Goal: Task Accomplishment & Management: Manage account settings

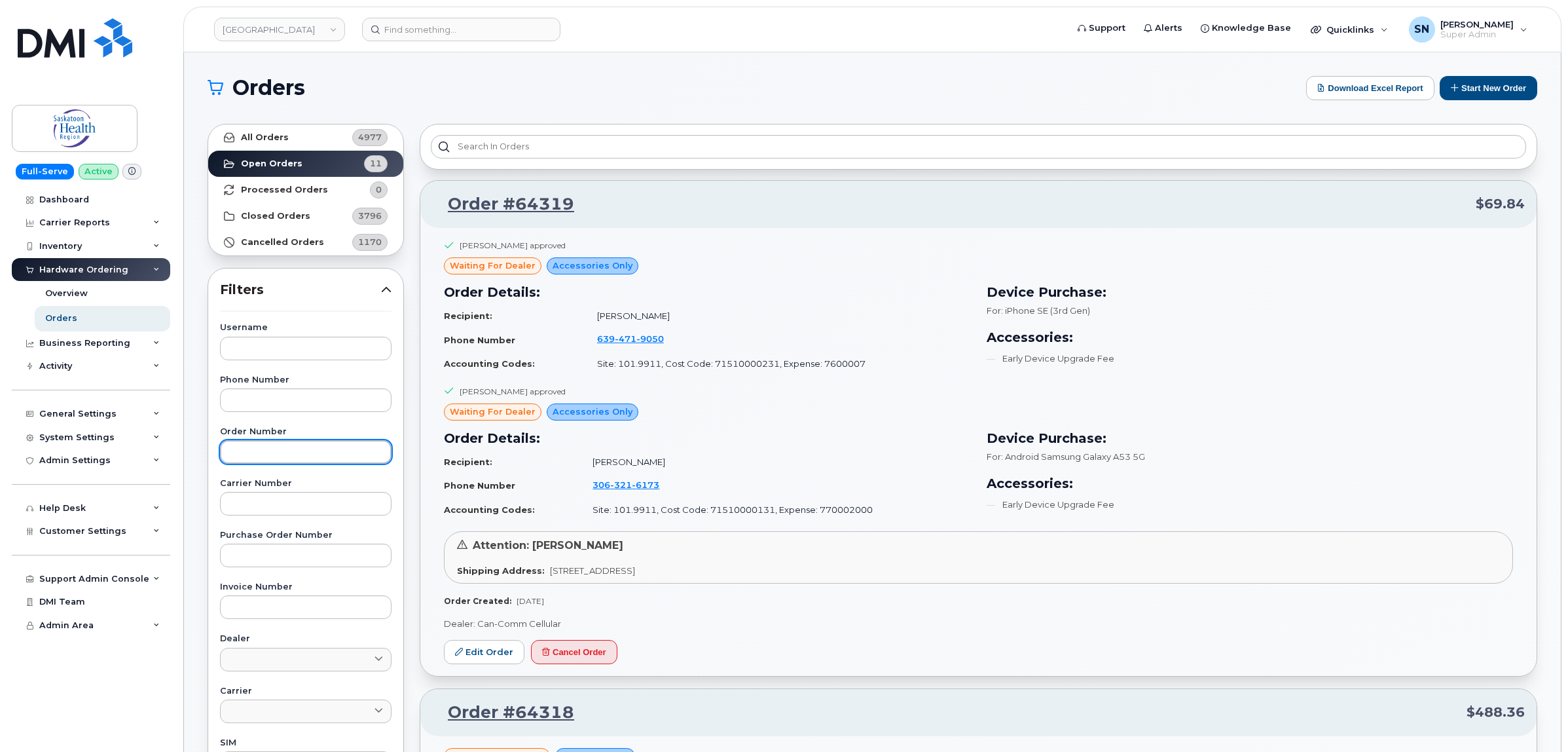
click at [315, 449] on input "text" at bounding box center [306, 452] width 171 height 24
paste input "64227"
click at [275, 130] on link "All Orders 4977" at bounding box center [306, 137] width 195 height 26
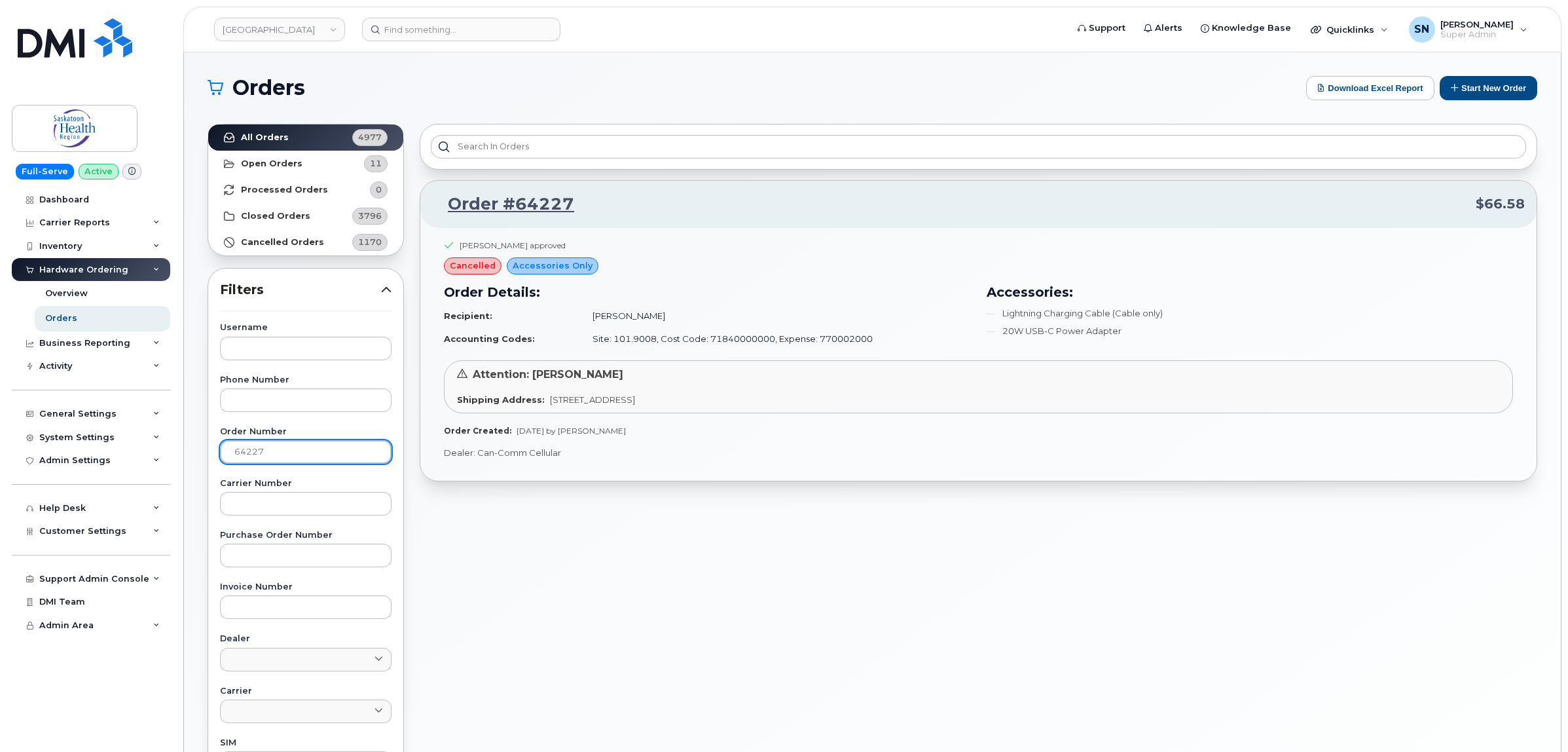
click at [284, 456] on input "64227" at bounding box center [306, 452] width 171 height 24
click at [285, 135] on strong "All Orders" at bounding box center [265, 137] width 48 height 10
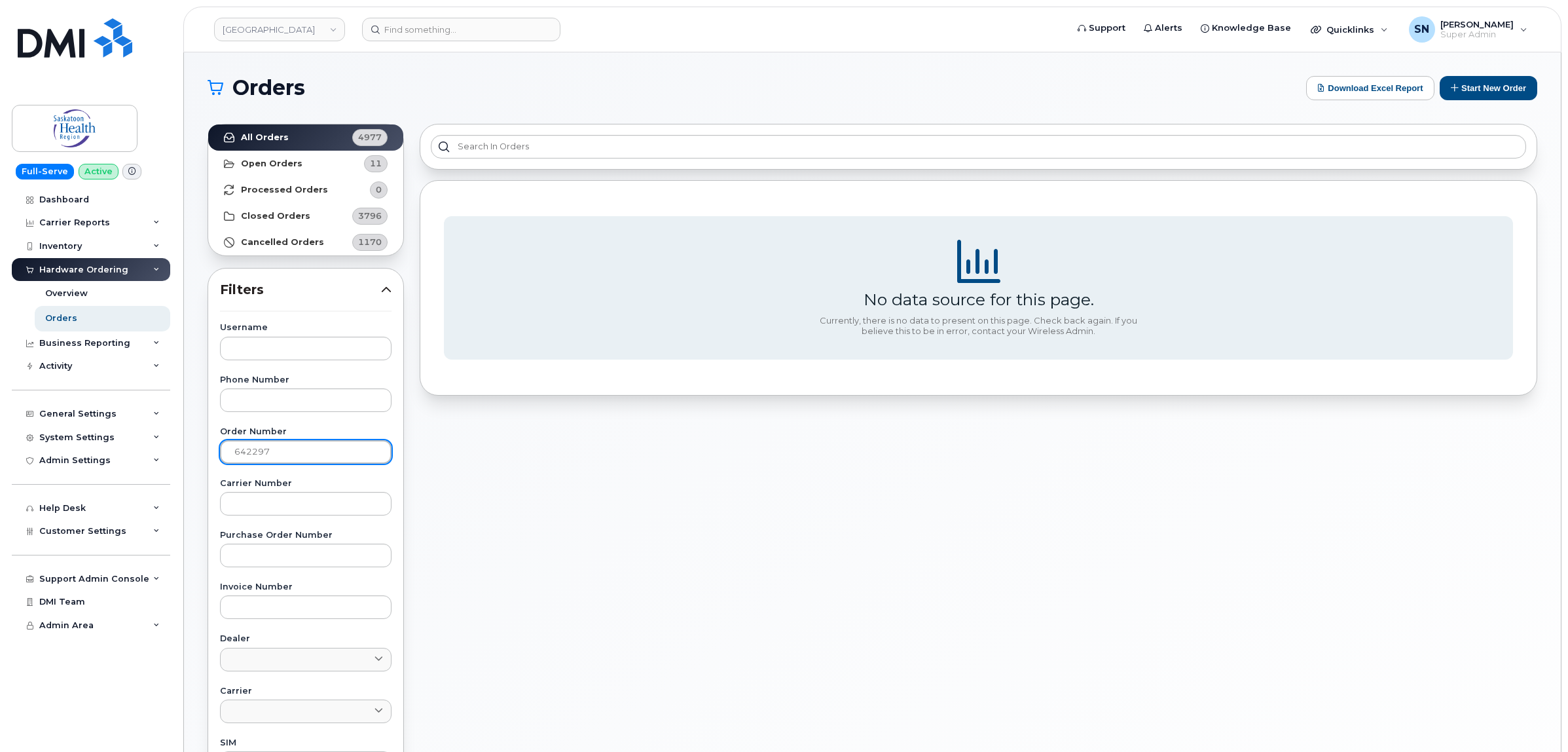
drag, startPoint x: 293, startPoint y: 447, endPoint x: 189, endPoint y: 437, distance: 104.5
click at [189, 437] on div "Orders Download Excel Report Start New Order All Orders 4977 Open Orders 11 Pro…" at bounding box center [872, 552] width 1377 height 1000
type input "64297"
click at [263, 135] on strong "All Orders" at bounding box center [265, 137] width 48 height 10
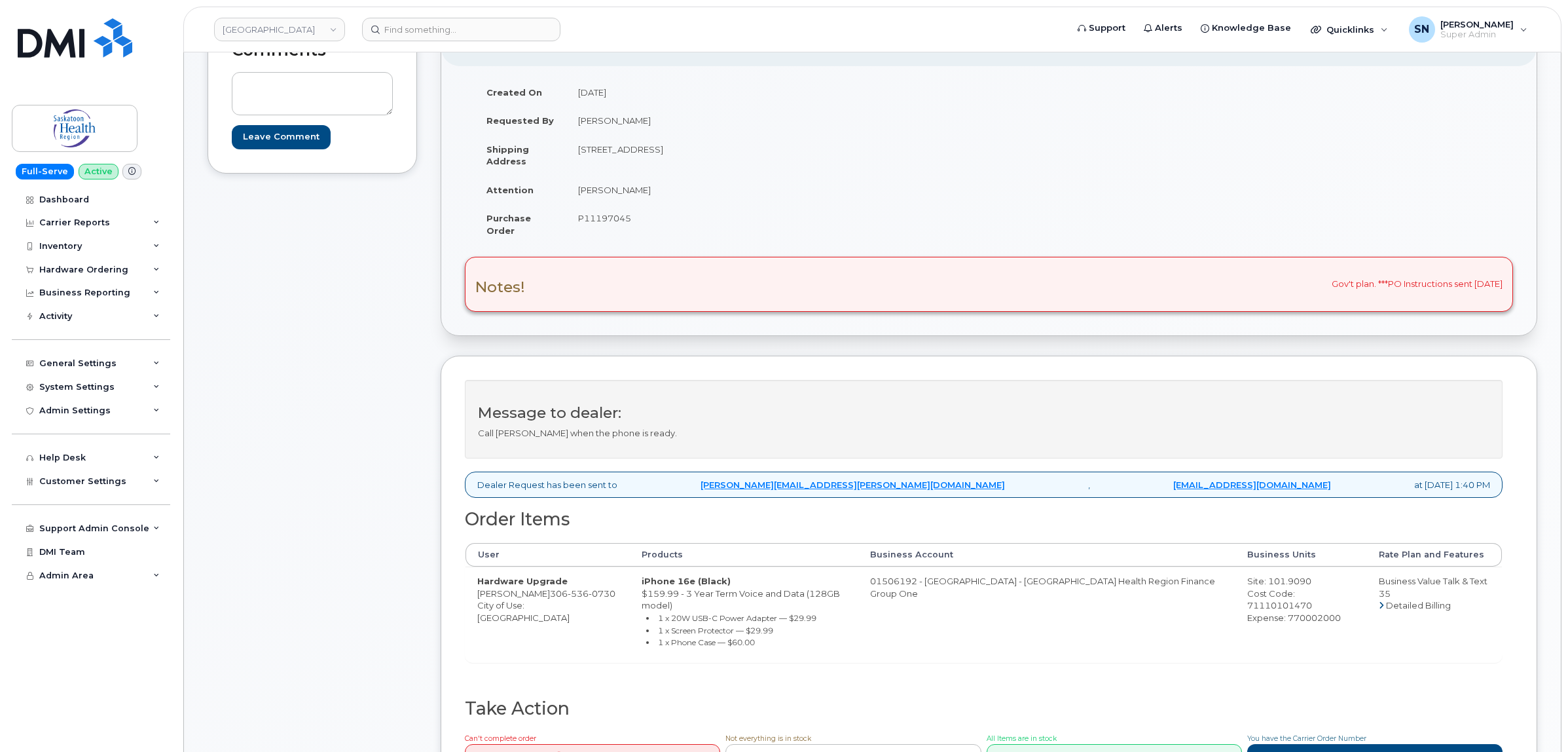
scroll to position [82, 0]
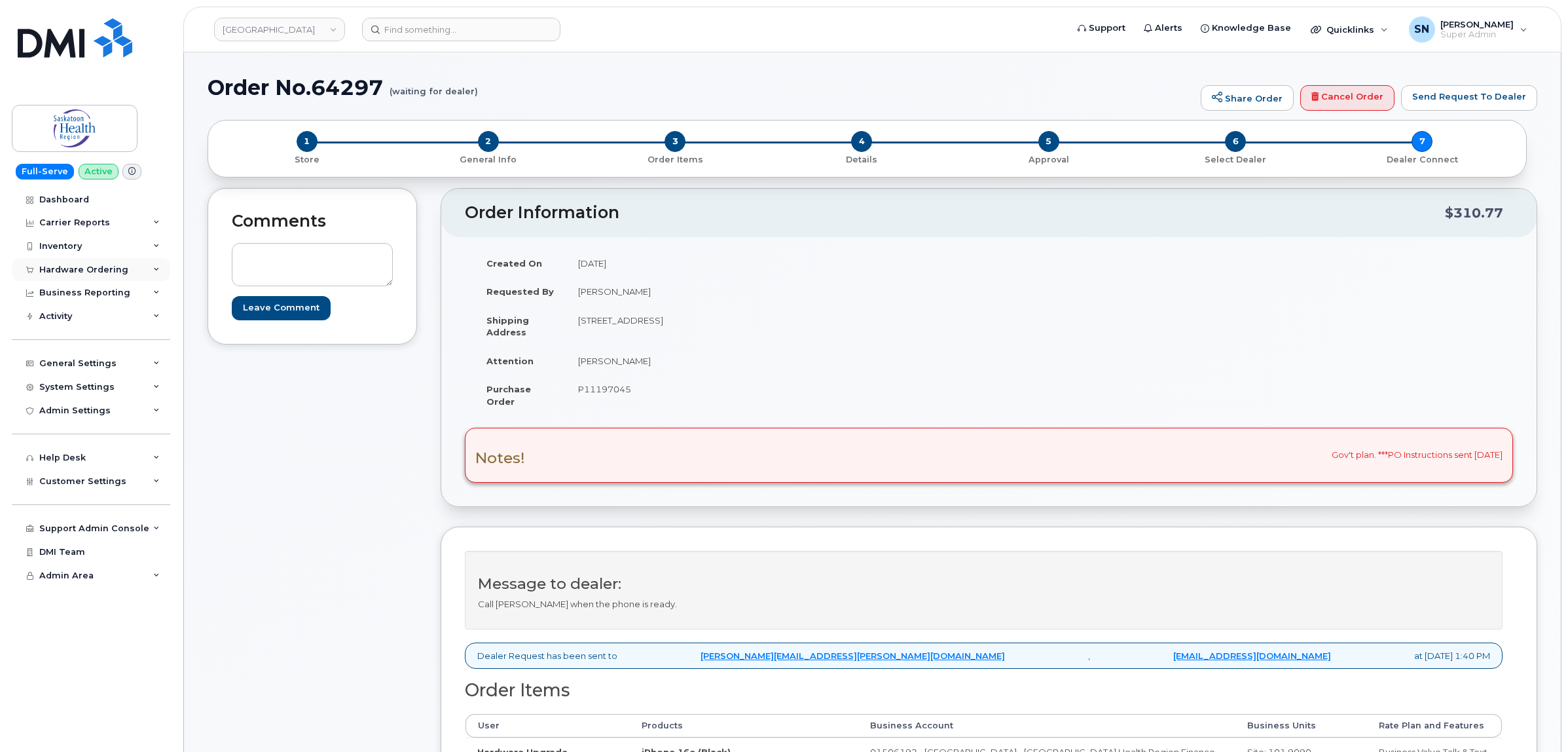
click at [97, 266] on div "Hardware Ordering" at bounding box center [84, 269] width 89 height 10
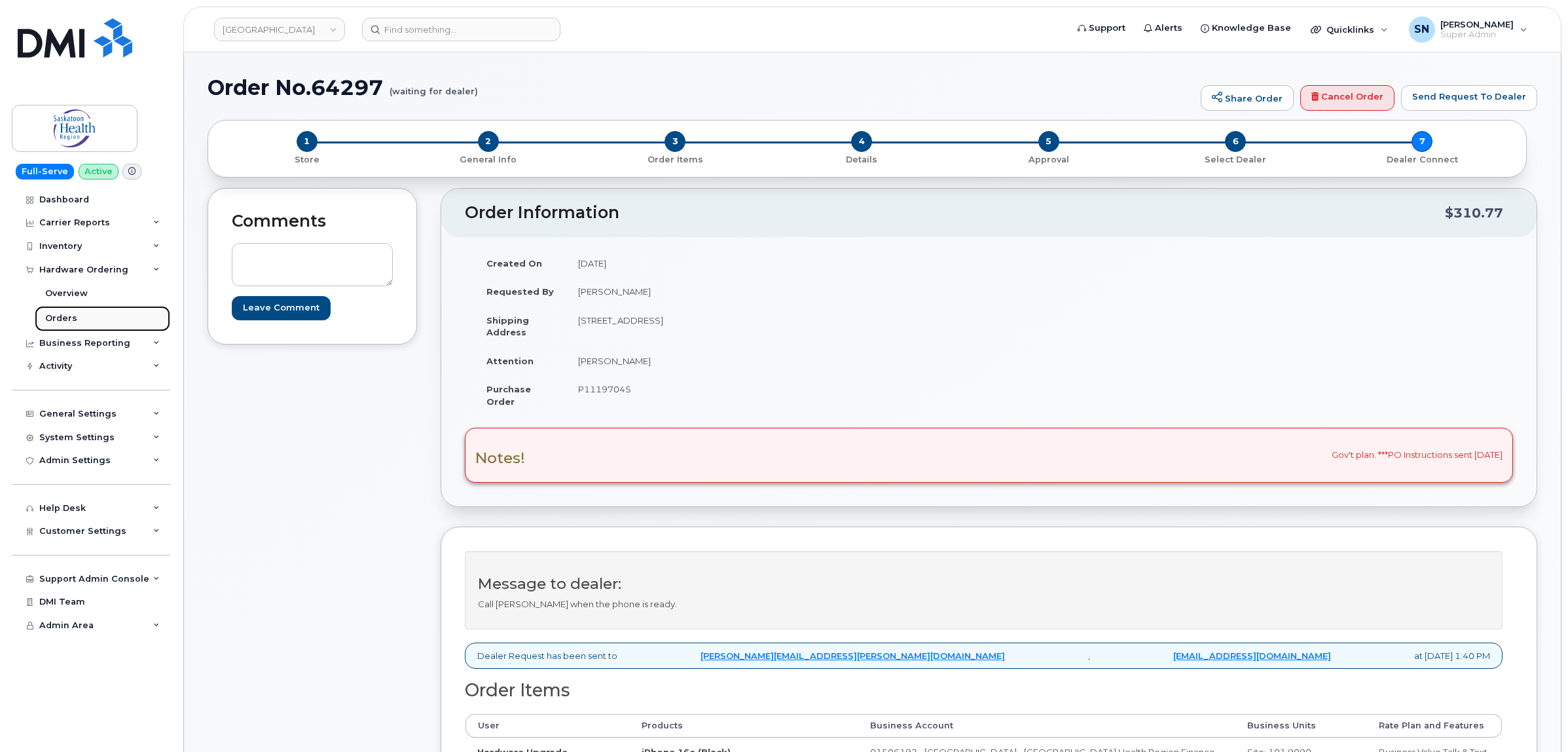
click at [64, 318] on div "Orders" at bounding box center [61, 318] width 32 height 12
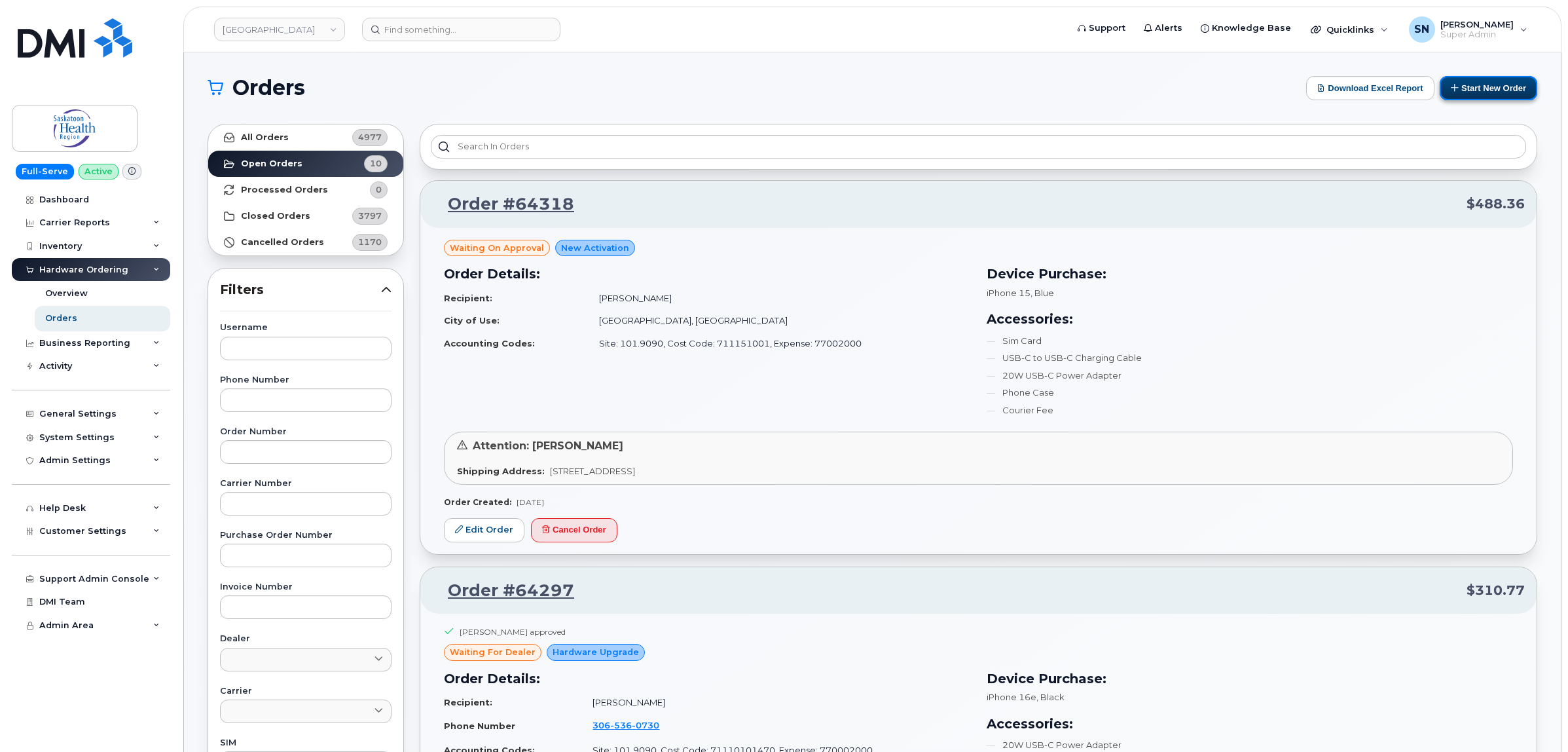
click at [1466, 88] on button "Start New Order" at bounding box center [1489, 88] width 98 height 24
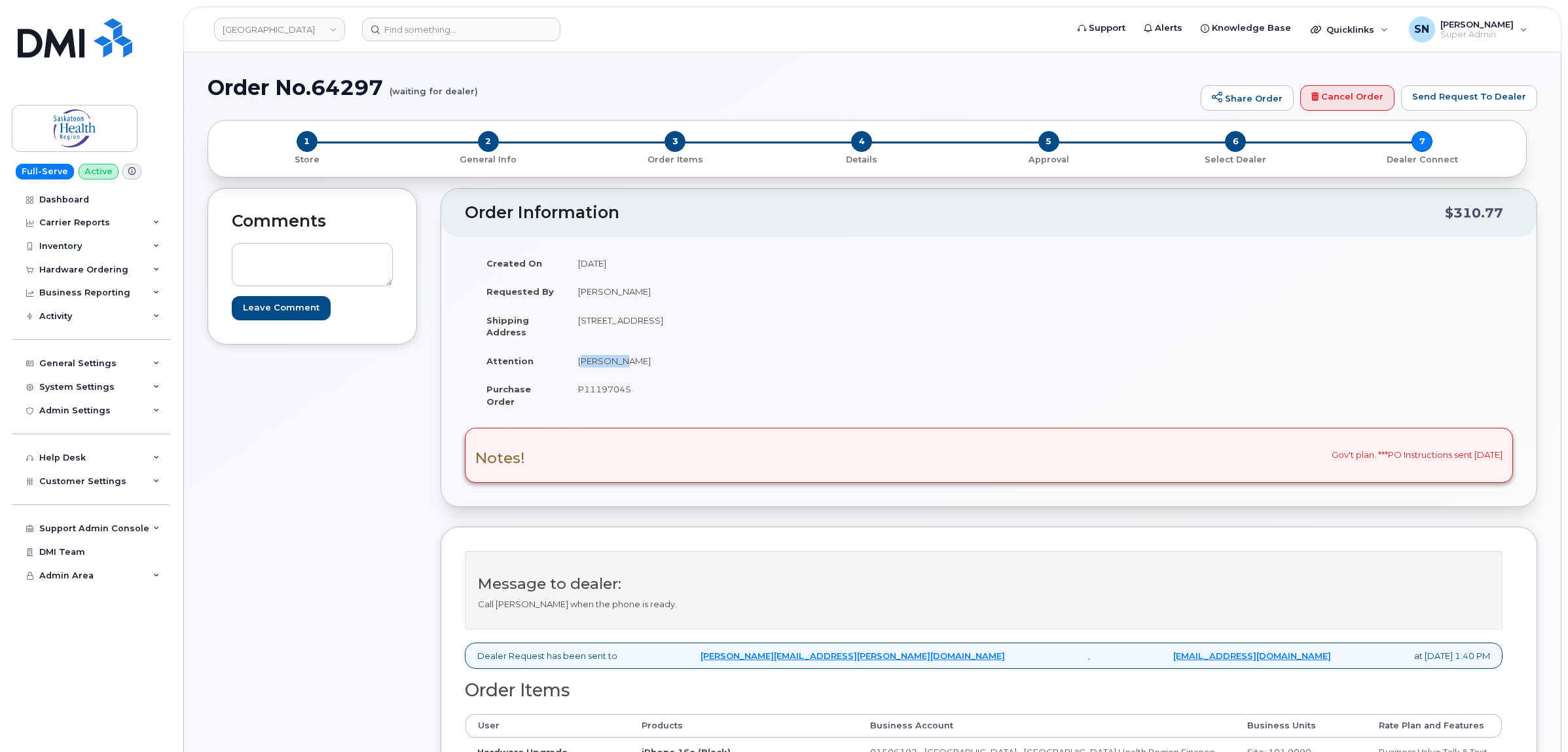
drag, startPoint x: 578, startPoint y: 358, endPoint x: 613, endPoint y: 361, distance: 35.1
click at [613, 361] on td "[PERSON_NAME]" at bounding box center [773, 360] width 414 height 29
copy td "[PERSON_NAME]"
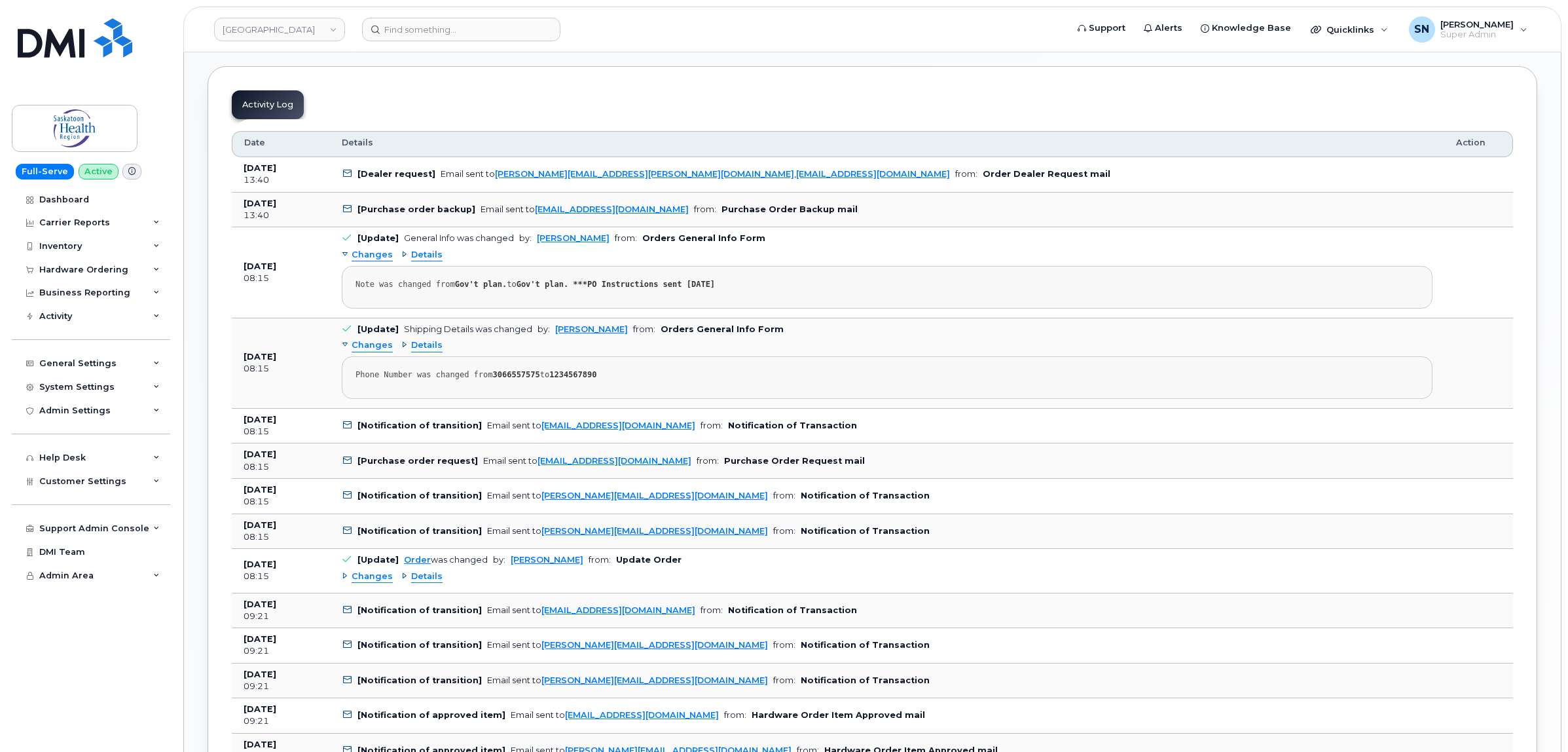
scroll to position [982, 0]
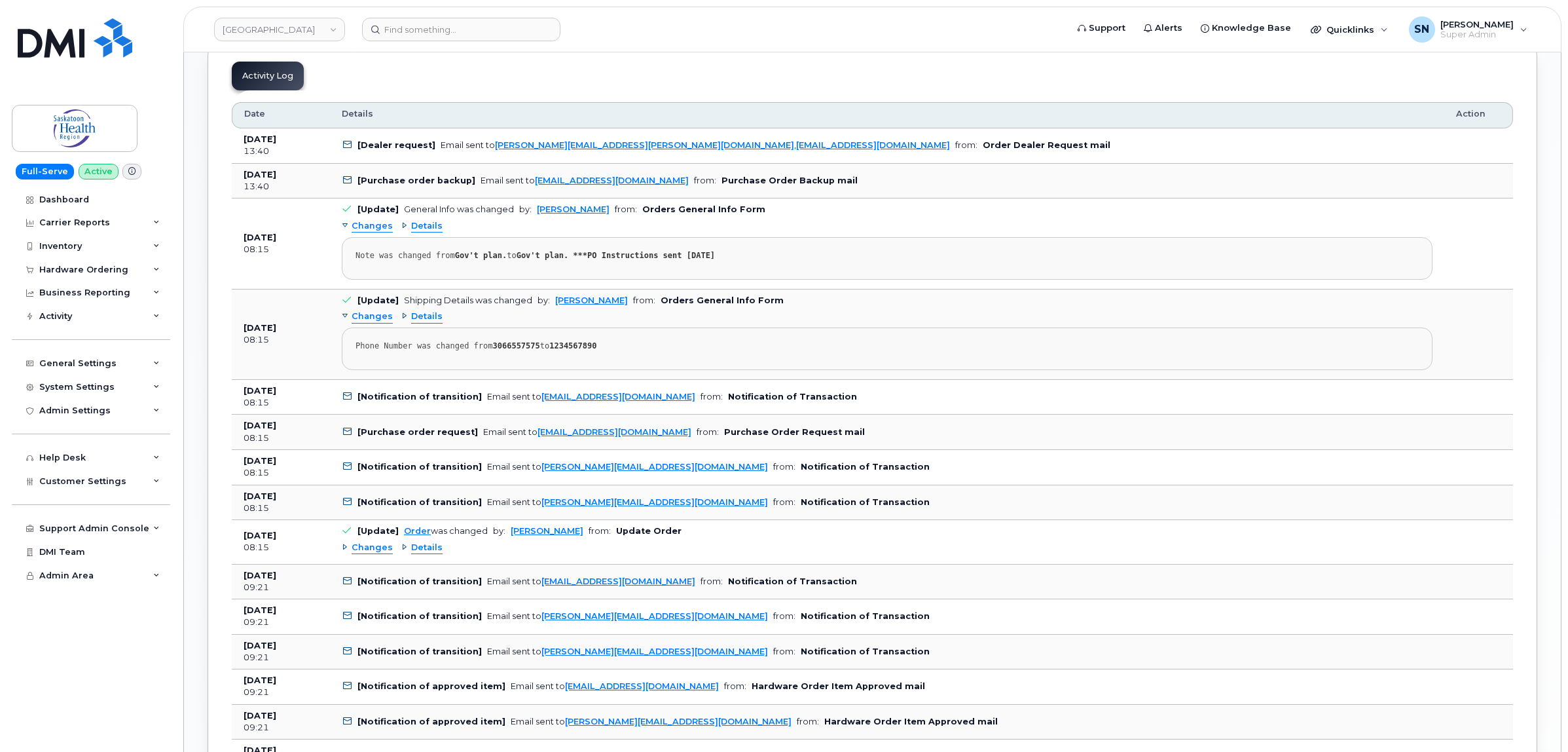
drag, startPoint x: 728, startPoint y: 499, endPoint x: 535, endPoint y: 505, distance: 193.1
click at [535, 505] on td "[Notification of transition] Email sent to [PERSON_NAME][EMAIL_ADDRESS][DOMAIN_…" at bounding box center [887, 503] width 1115 height 35
copy link "[PERSON_NAME][EMAIL_ADDRESS][DOMAIN_NAME]"
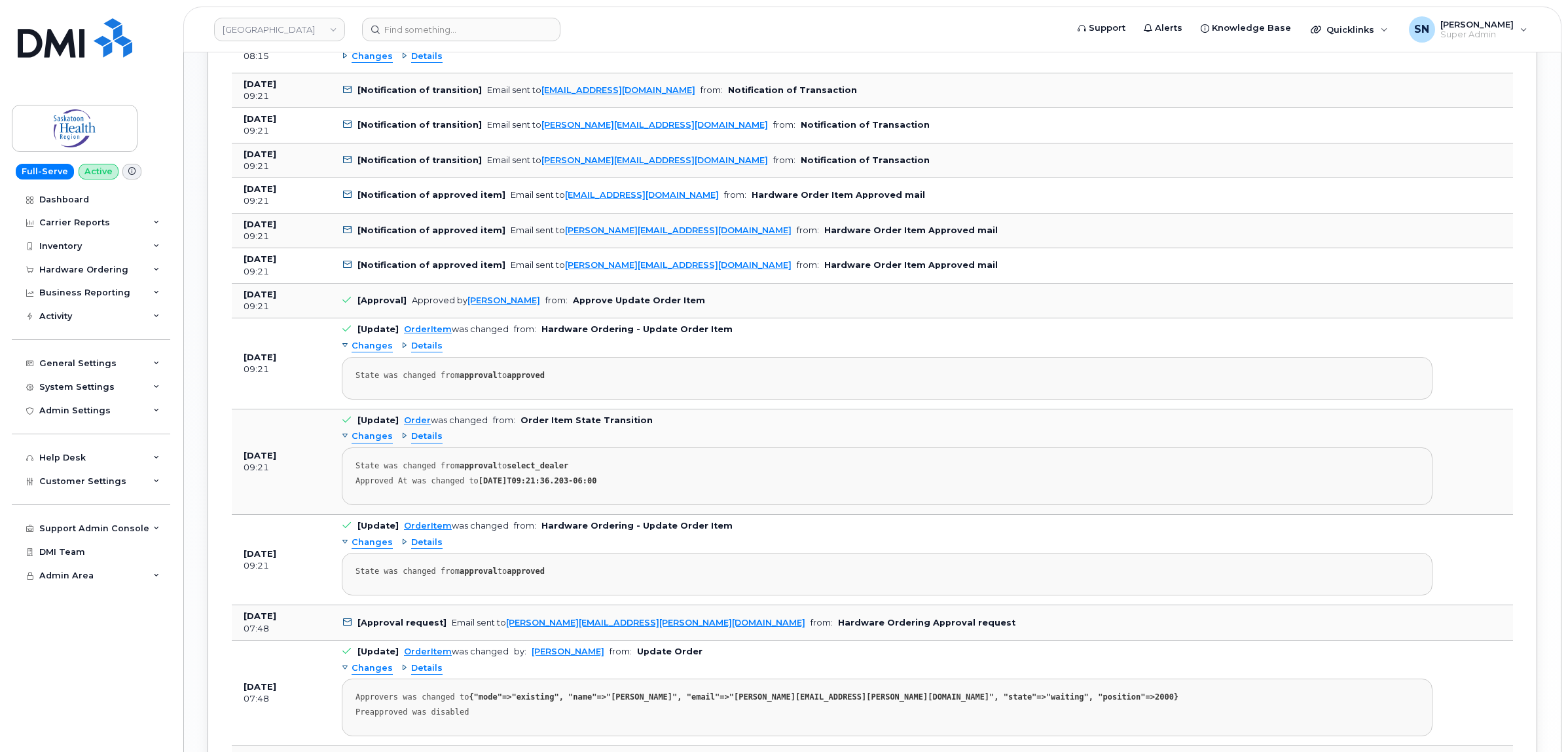
scroll to position [1638, 0]
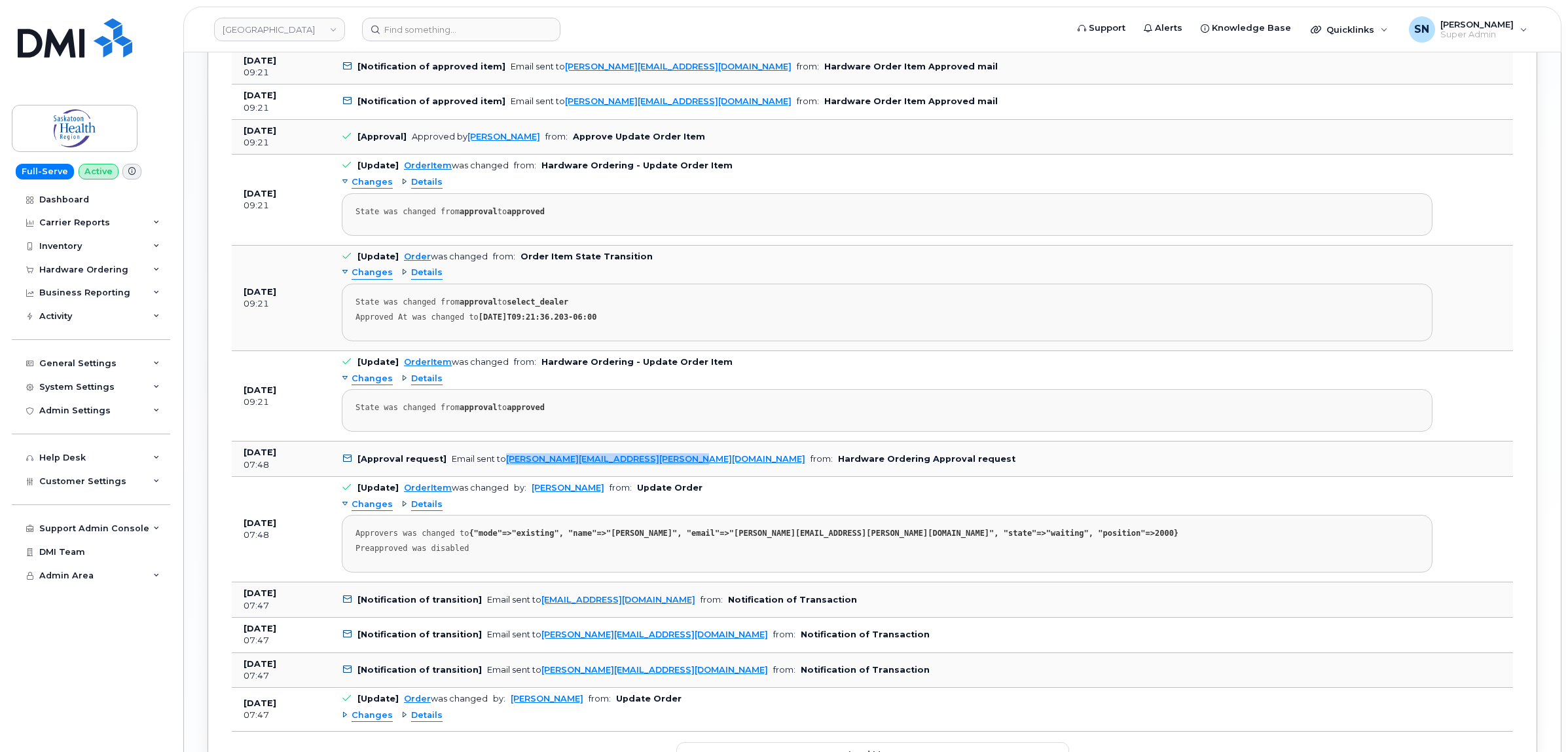
drag, startPoint x: 668, startPoint y: 460, endPoint x: 501, endPoint y: 463, distance: 167.0
click at [501, 463] on td "[Approval request] Email sent to jim.billington@saskhealthauthority.ca from: Ha…" at bounding box center [887, 459] width 1115 height 35
copy link "jim.billington@saskhealthauthority.ca"
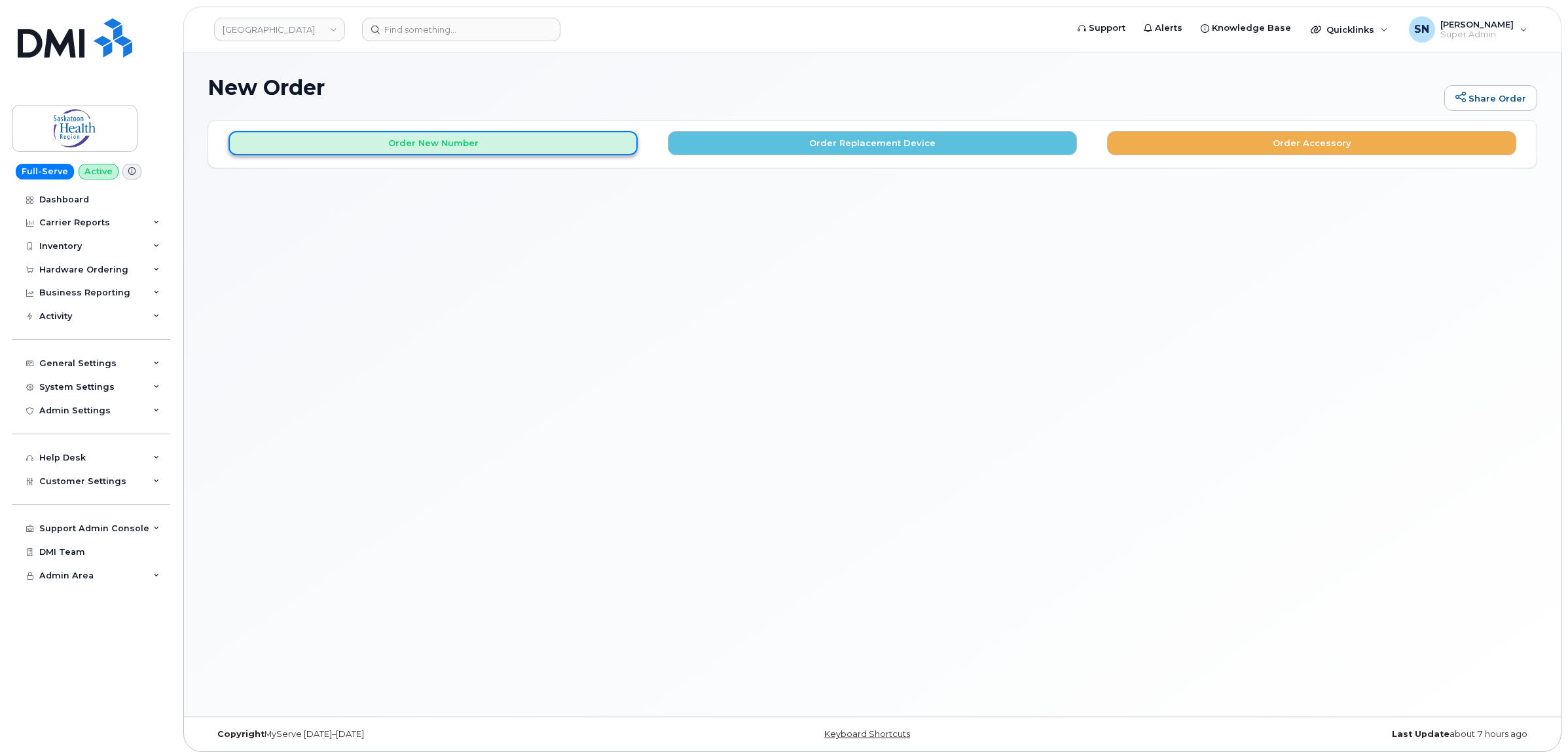
click at [557, 144] on button "Order New Number" at bounding box center [433, 143] width 409 height 24
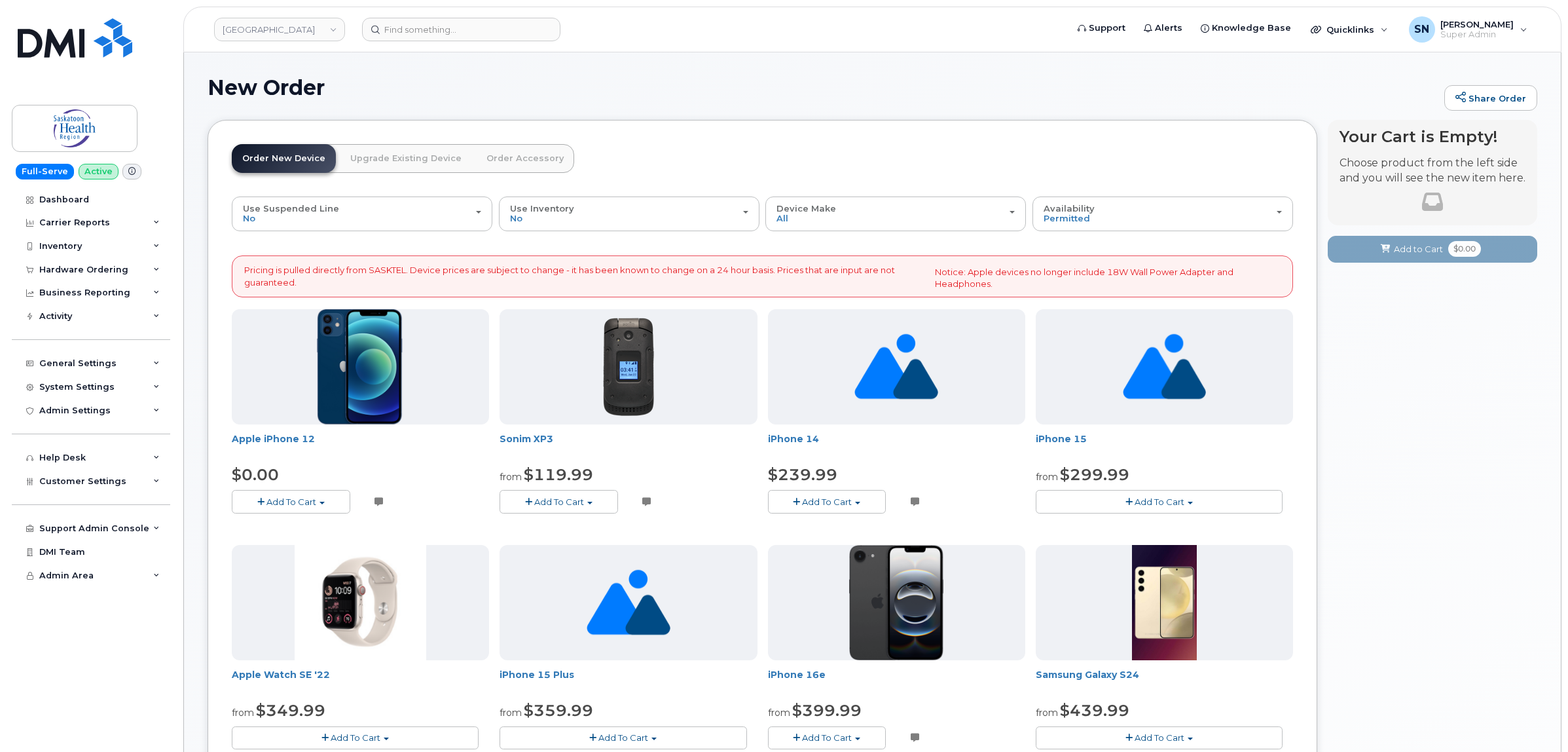
scroll to position [164, 0]
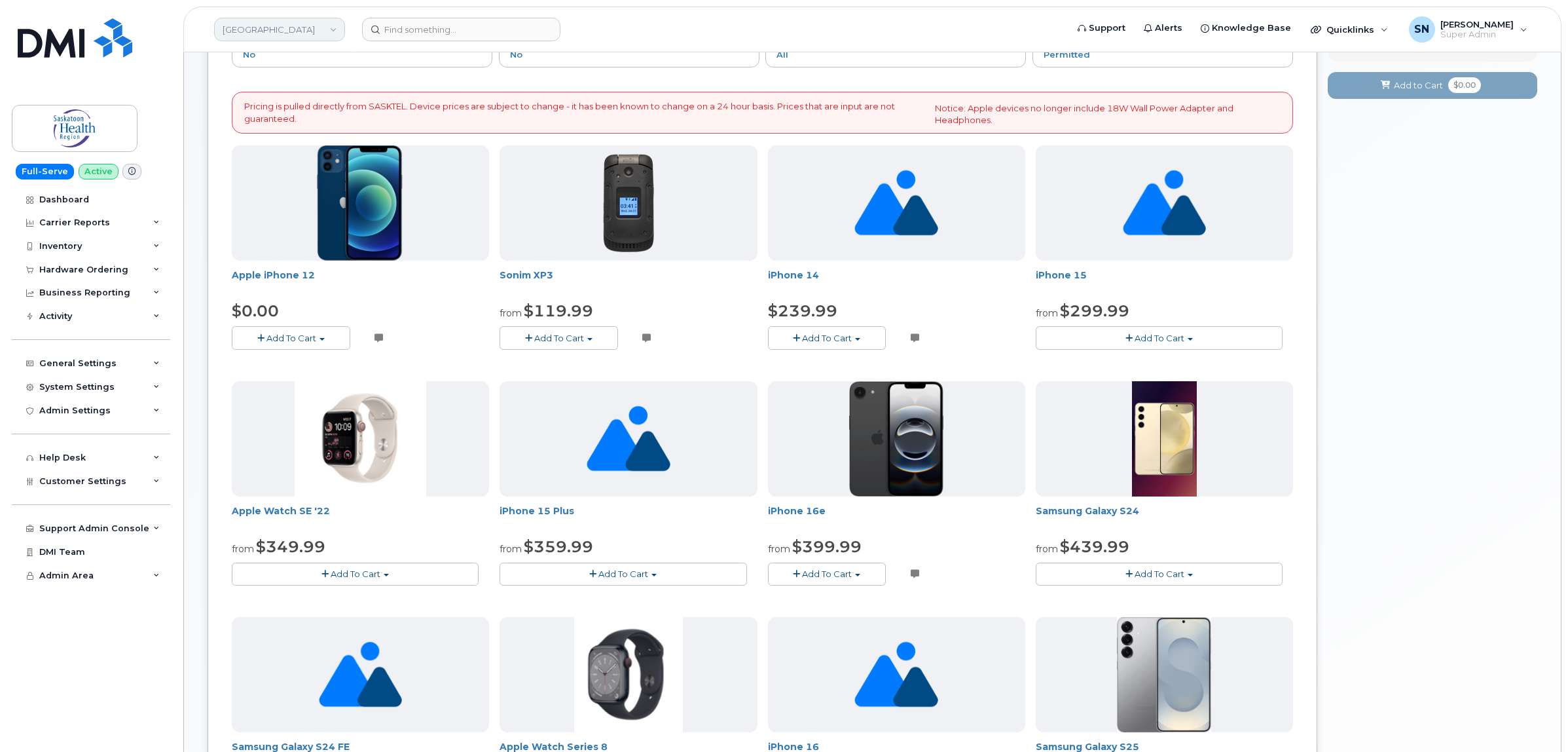
click at [289, 24] on link "[GEOGRAPHIC_DATA]" at bounding box center [279, 29] width 131 height 24
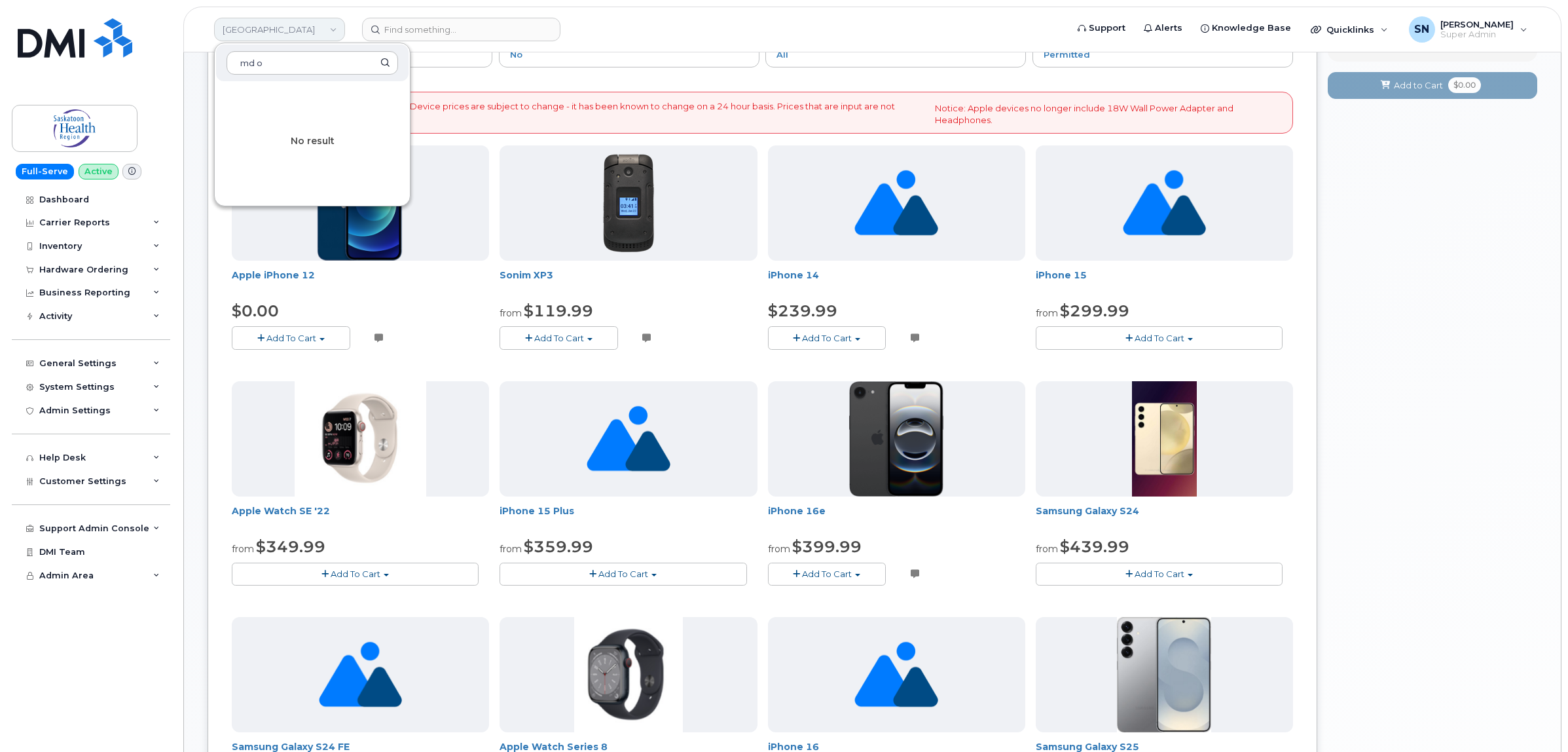
type input "md of"
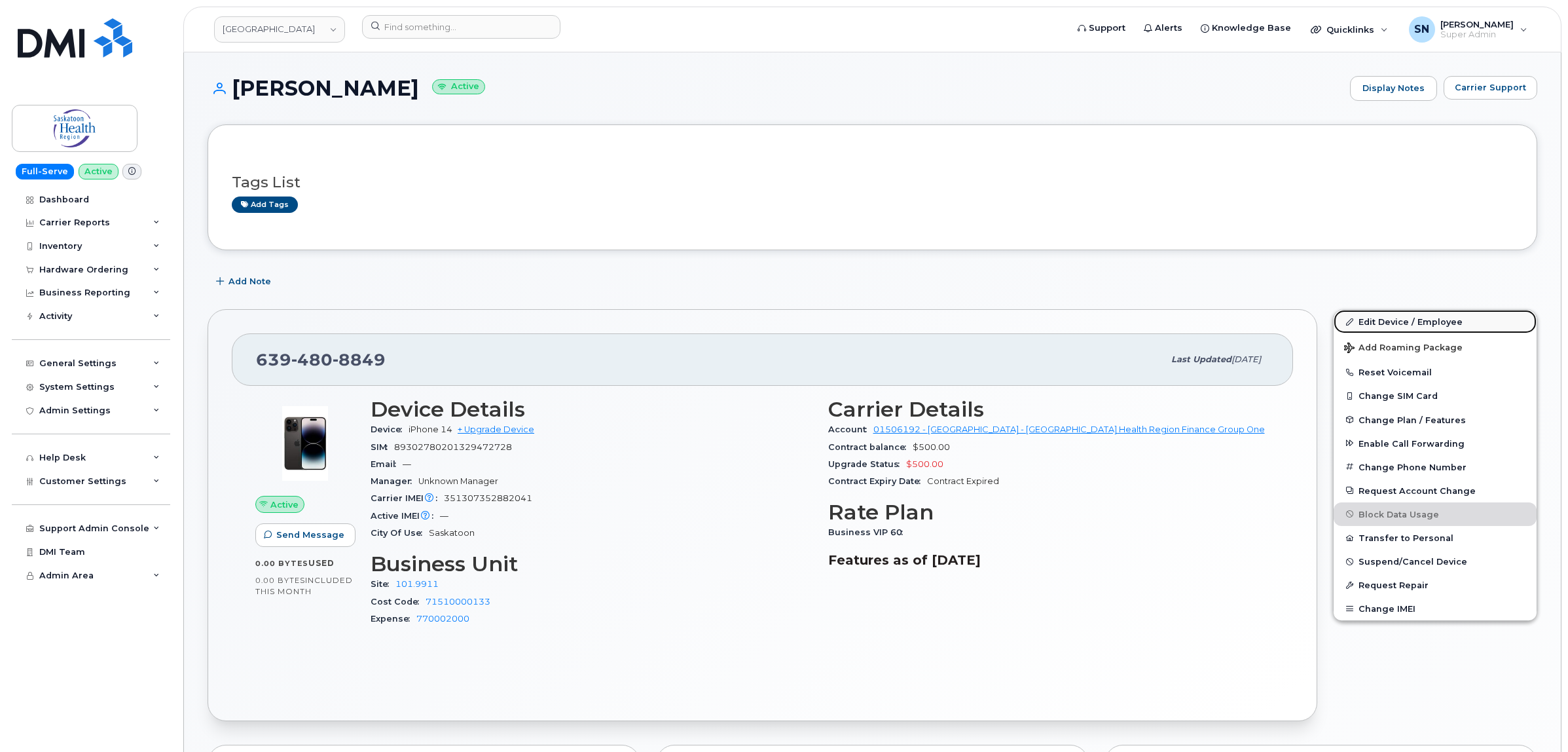
click at [1419, 320] on link "Edit Device / Employee" at bounding box center [1435, 322] width 203 height 24
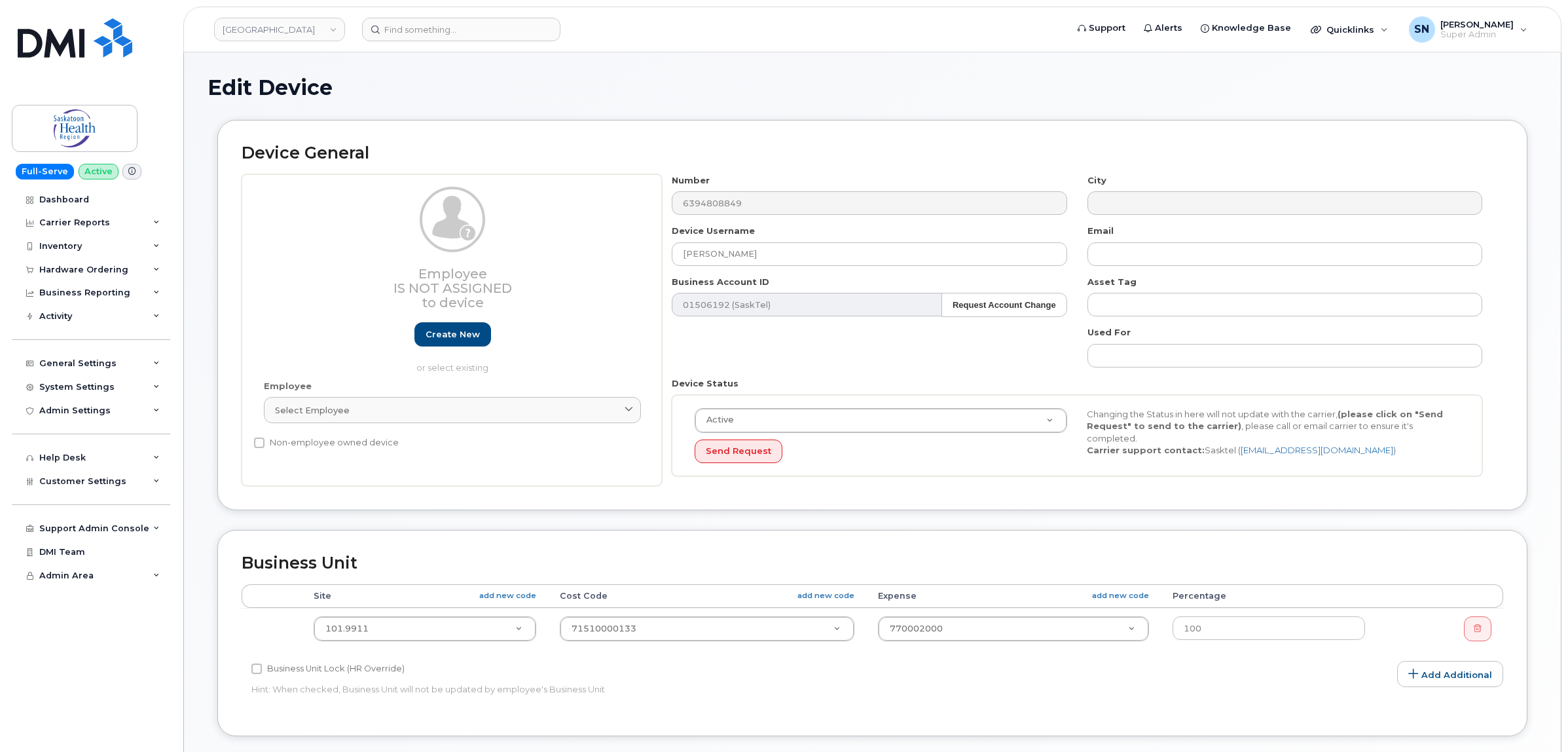
select select "2207559"
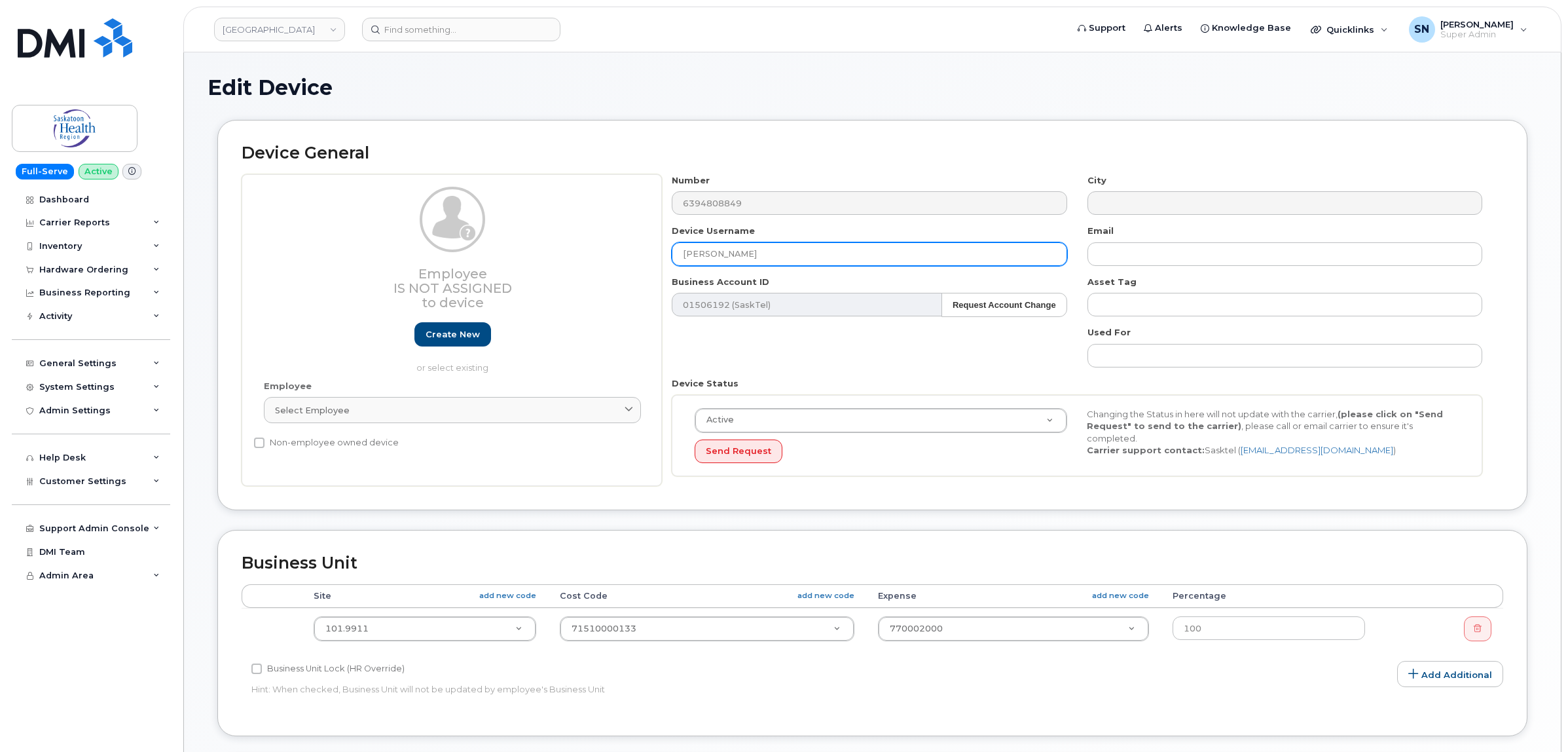
drag, startPoint x: 760, startPoint y: 262, endPoint x: 601, endPoint y: 269, distance: 159.2
click at [601, 269] on div "Employee Is not assigned to device Create new or select existing Employee Selec…" at bounding box center [872, 330] width 1262 height 312
paste input "[PERSON_NAME] Imms"
type input "[PERSON_NAME] Imms"
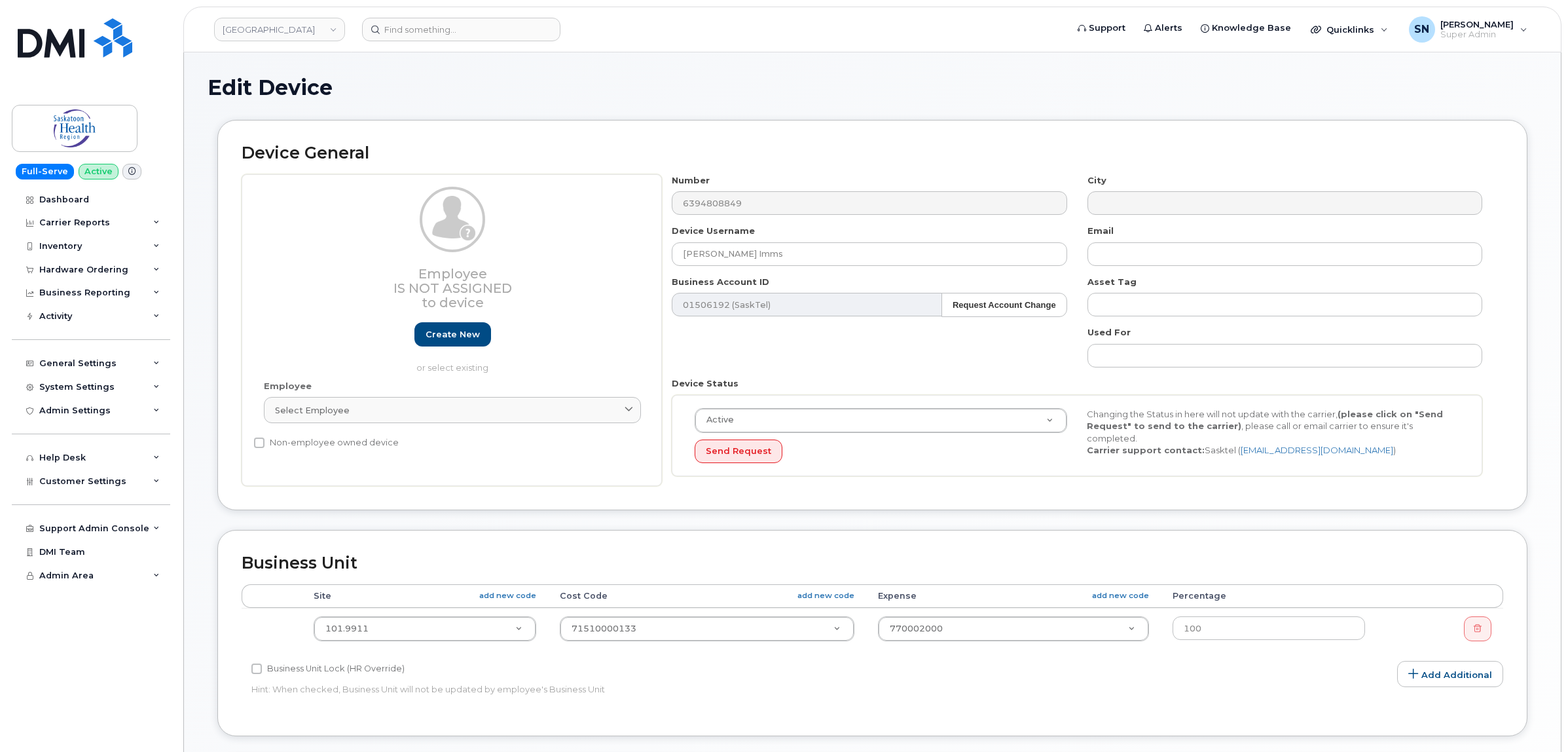
click at [811, 368] on div "Number 6394808849 City Device Username [PERSON_NAME] Imms Email Business Accoun…" at bounding box center [1078, 330] width 831 height 312
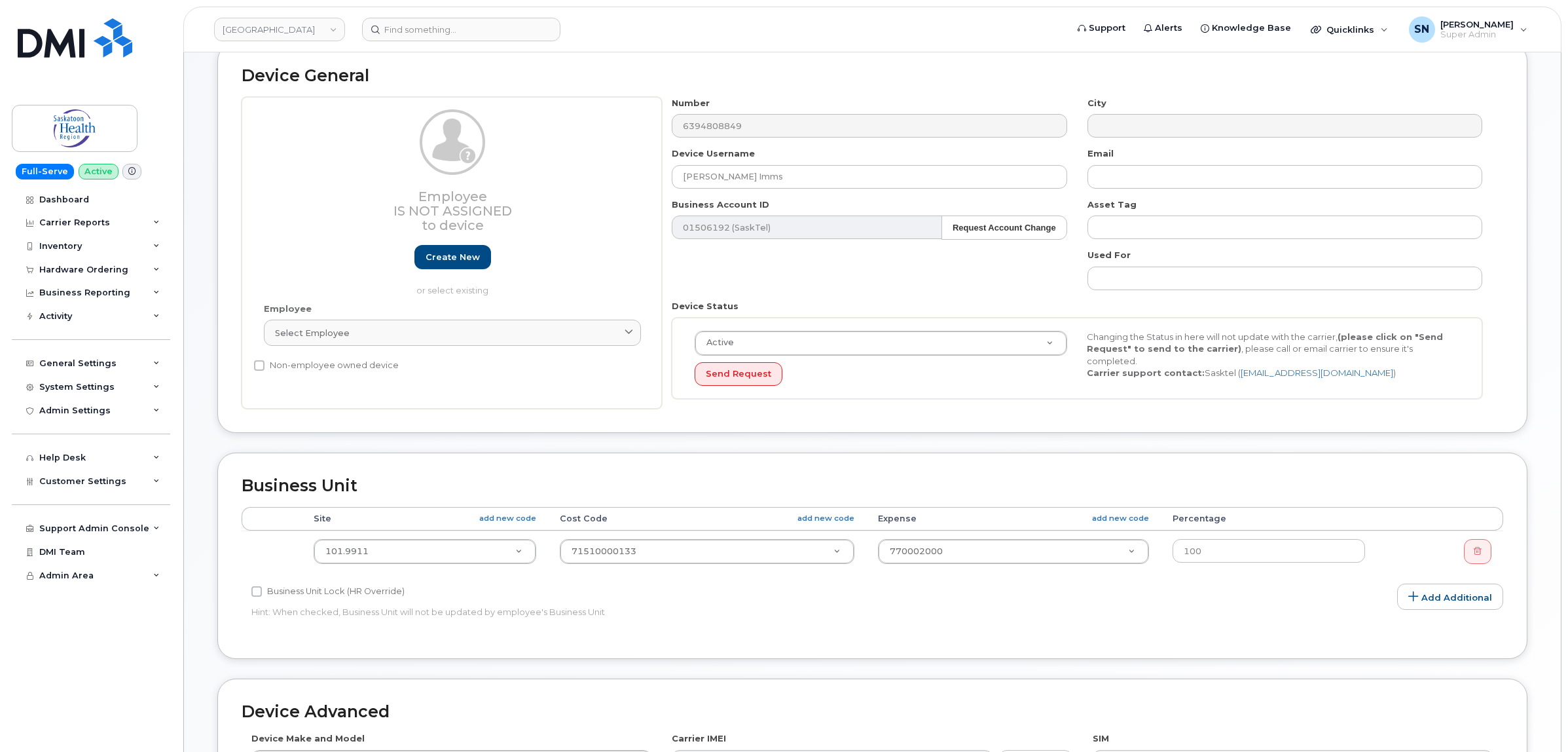
scroll to position [164, 0]
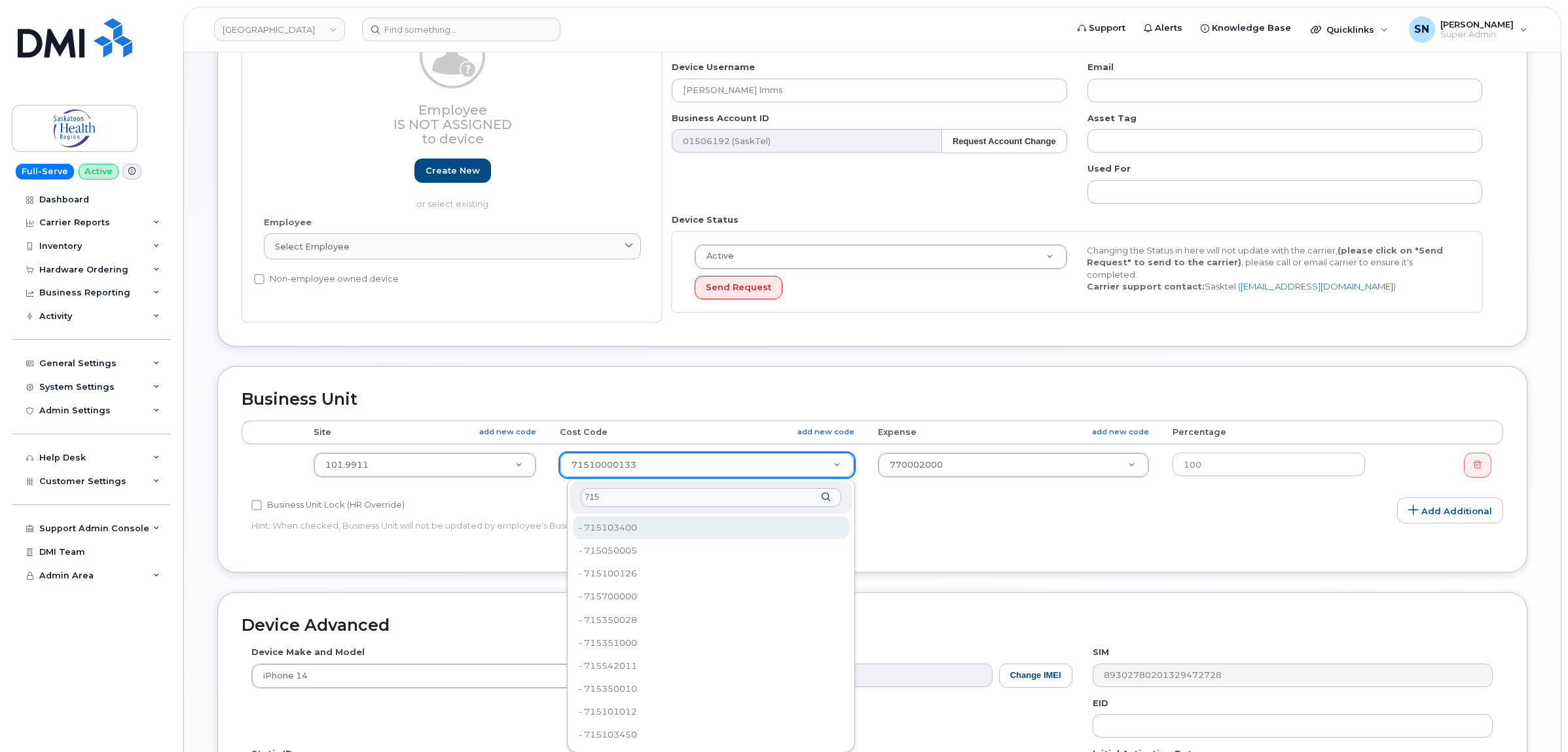
type input "715"
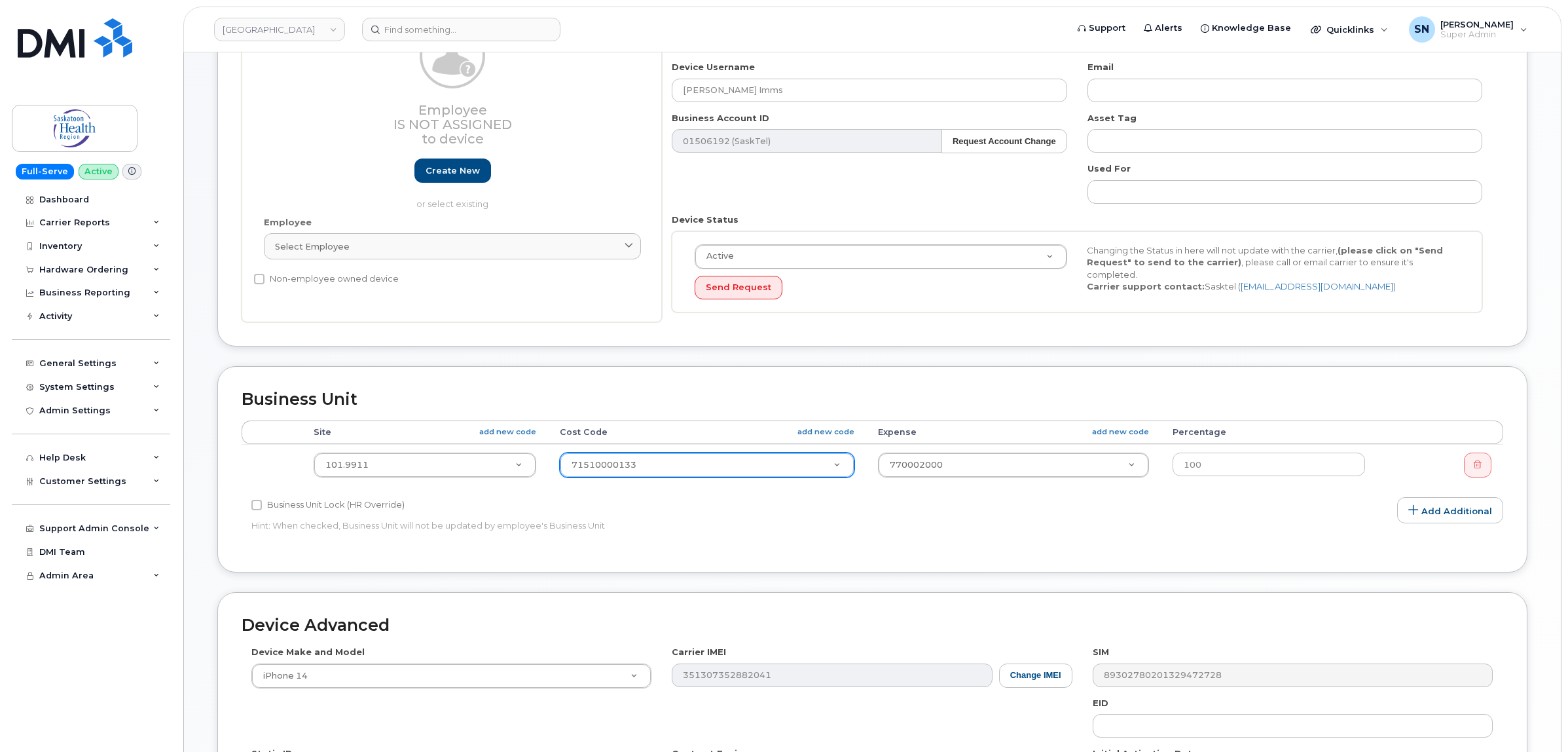
drag, startPoint x: 647, startPoint y: 492, endPoint x: 642, endPoint y: 486, distance: 7.8
click at [646, 493] on div "Site add new code Cost Code add new code Expense add new code Percentage 101.99…" at bounding box center [872, 458] width 1262 height 76
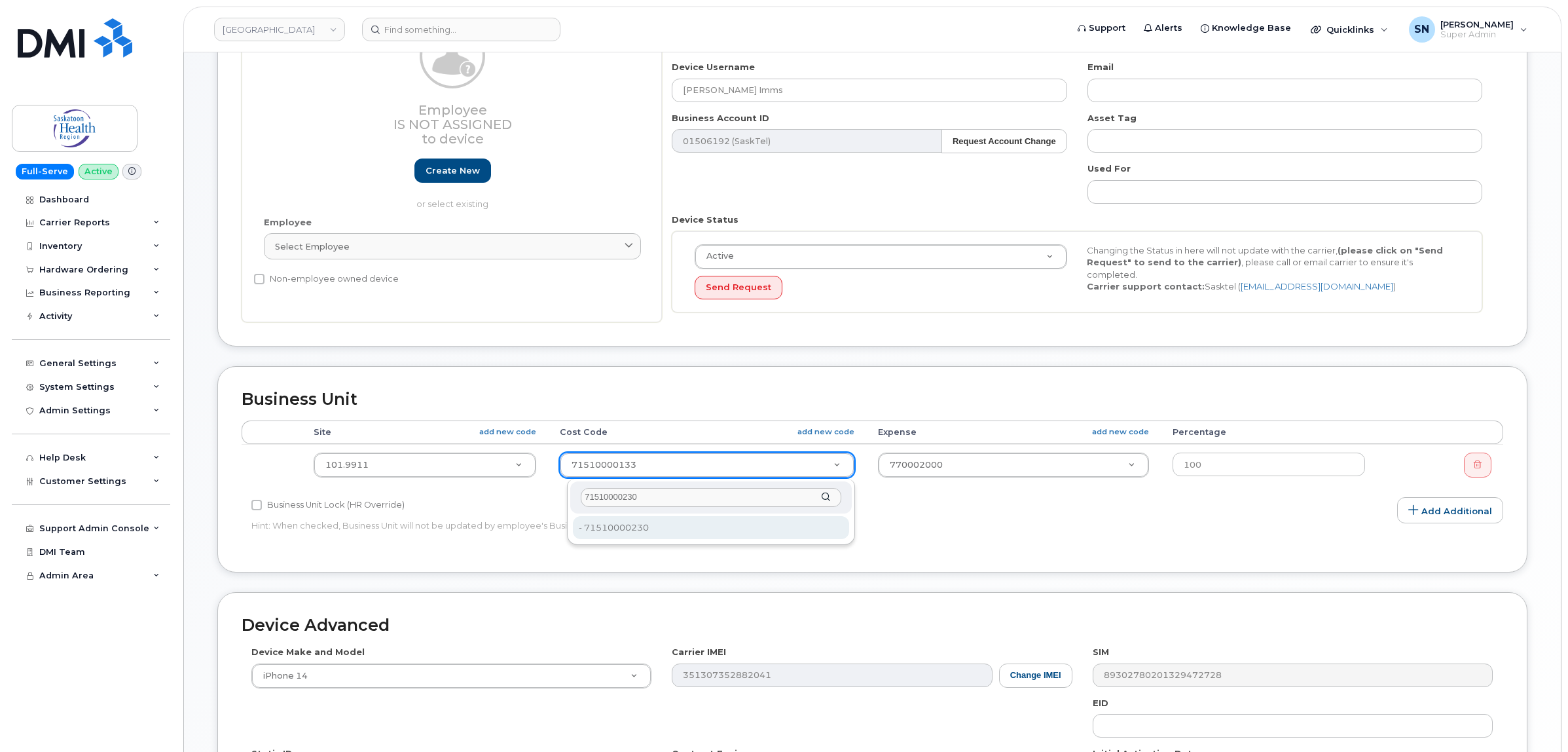
type input "71510000230"
type input "2207807"
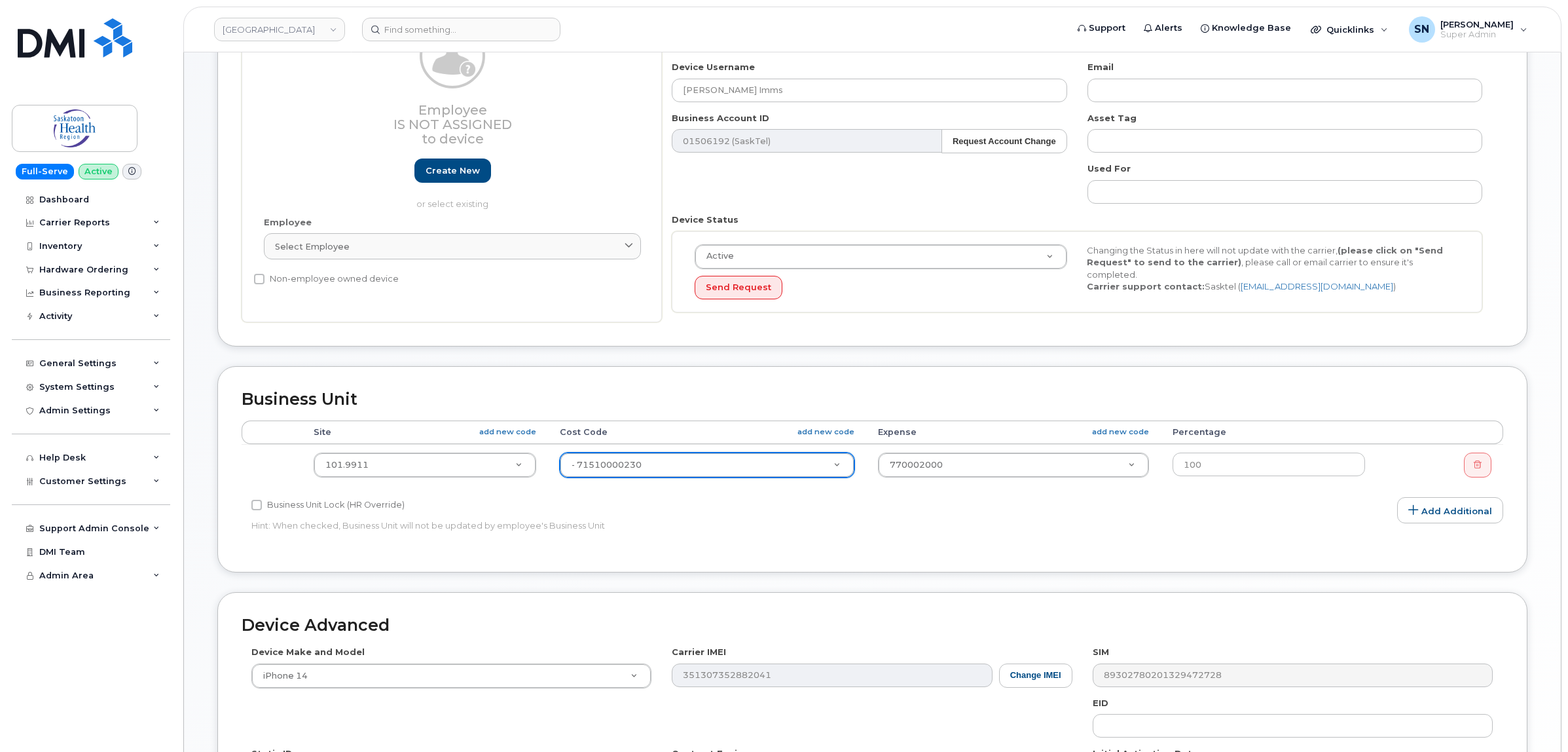
click at [910, 519] on div "Business Unit Lock (HR Override) Hint: When checked, Business Unit will not be …" at bounding box center [661, 517] width 841 height 41
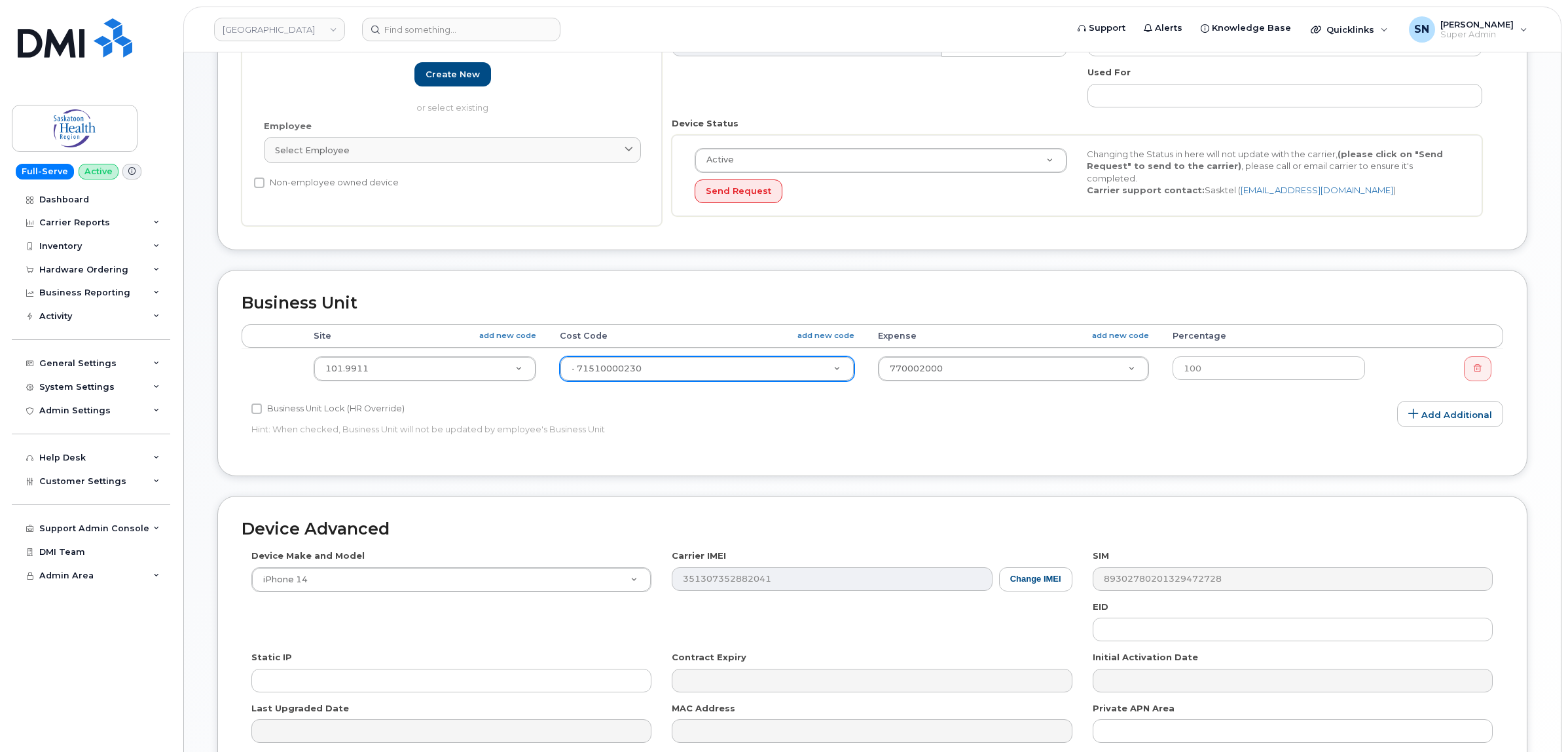
scroll to position [397, 0]
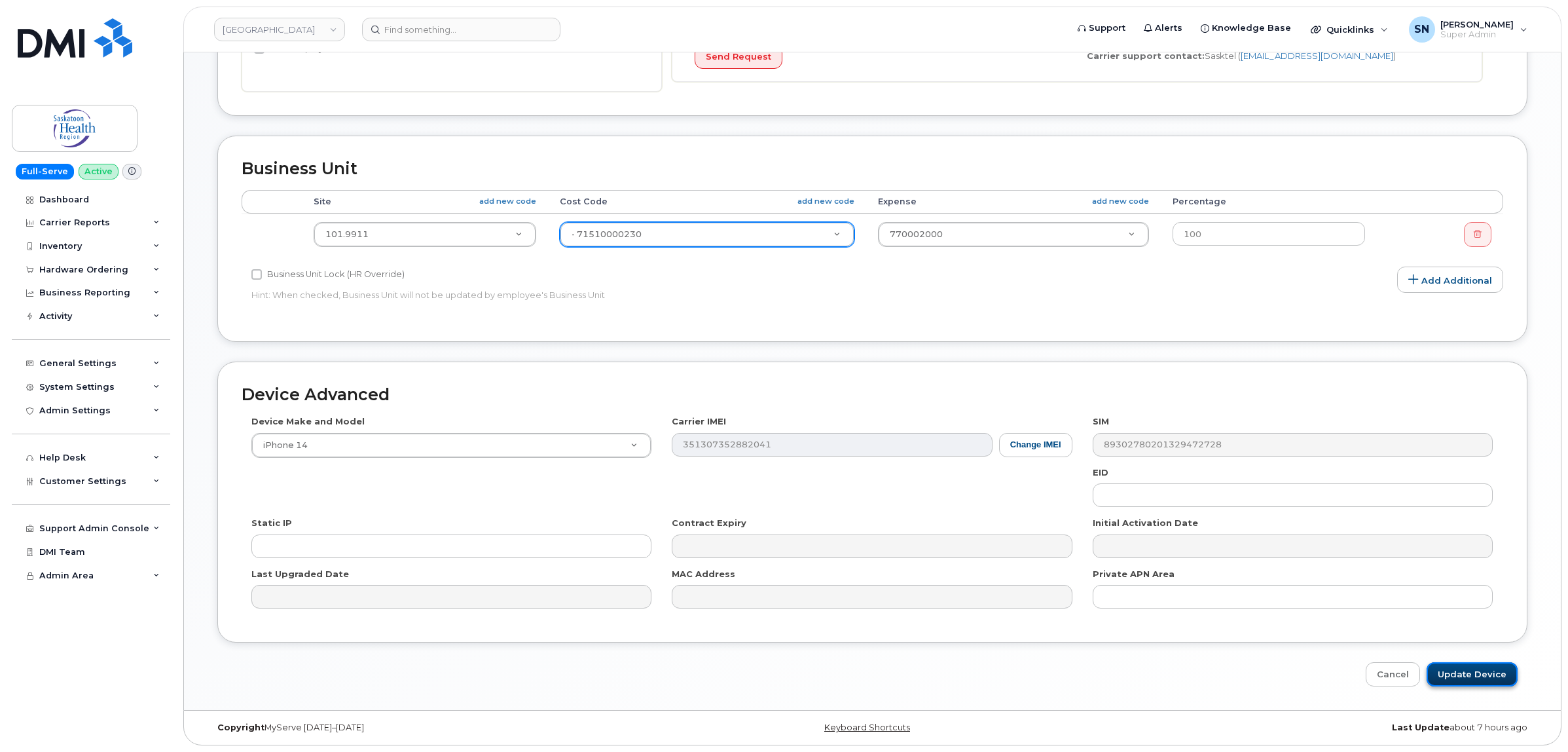
click at [1482, 672] on input "Update Device" at bounding box center [1472, 675] width 91 height 24
type input "Saving..."
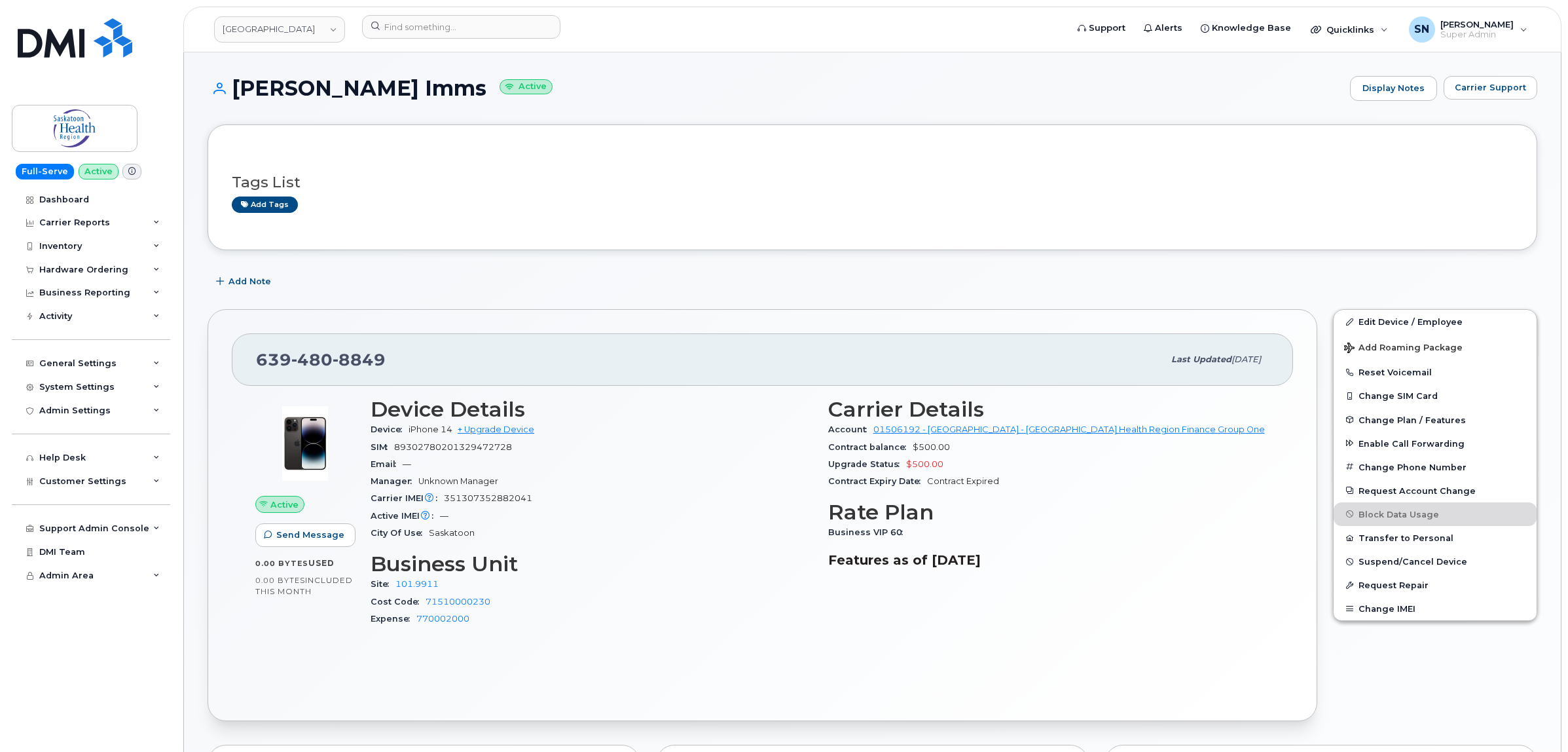
click at [653, 217] on div "Tags List Add tags" at bounding box center [872, 187] width 1281 height 77
click at [622, 243] on div "Tags List Add tags" at bounding box center [872, 187] width 1330 height 125
click at [497, 10] on header "Saskatoon Health Region Support Alerts Knowledge Base Quicklinks Suspend / Canc…" at bounding box center [872, 29] width 1378 height 46
click at [501, 15] on input at bounding box center [461, 27] width 198 height 24
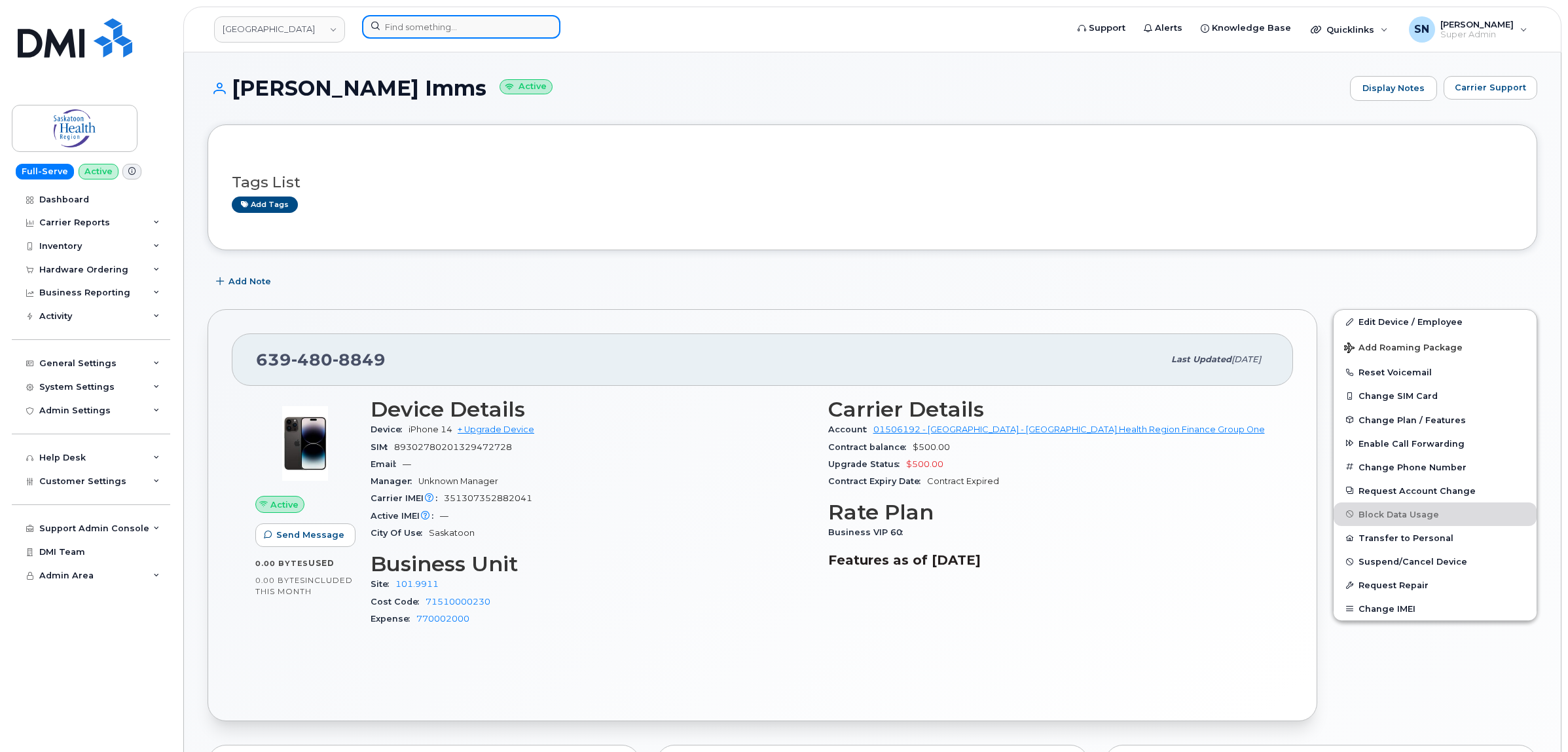
paste input "2507559787"
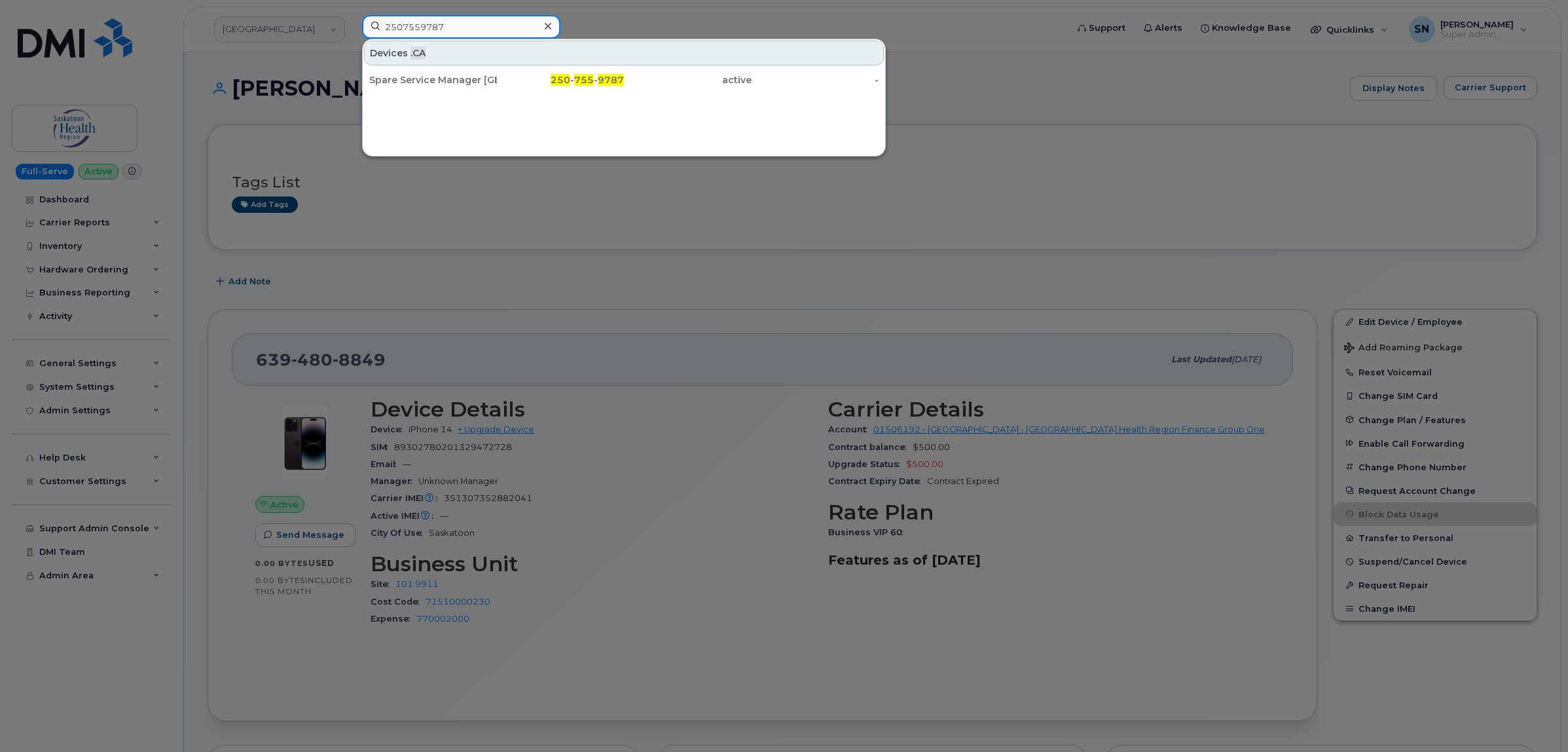
type input "2507559787"
click at [556, 82] on span "250" at bounding box center [560, 79] width 19 height 12
